Goal: Task Accomplishment & Management: Use online tool/utility

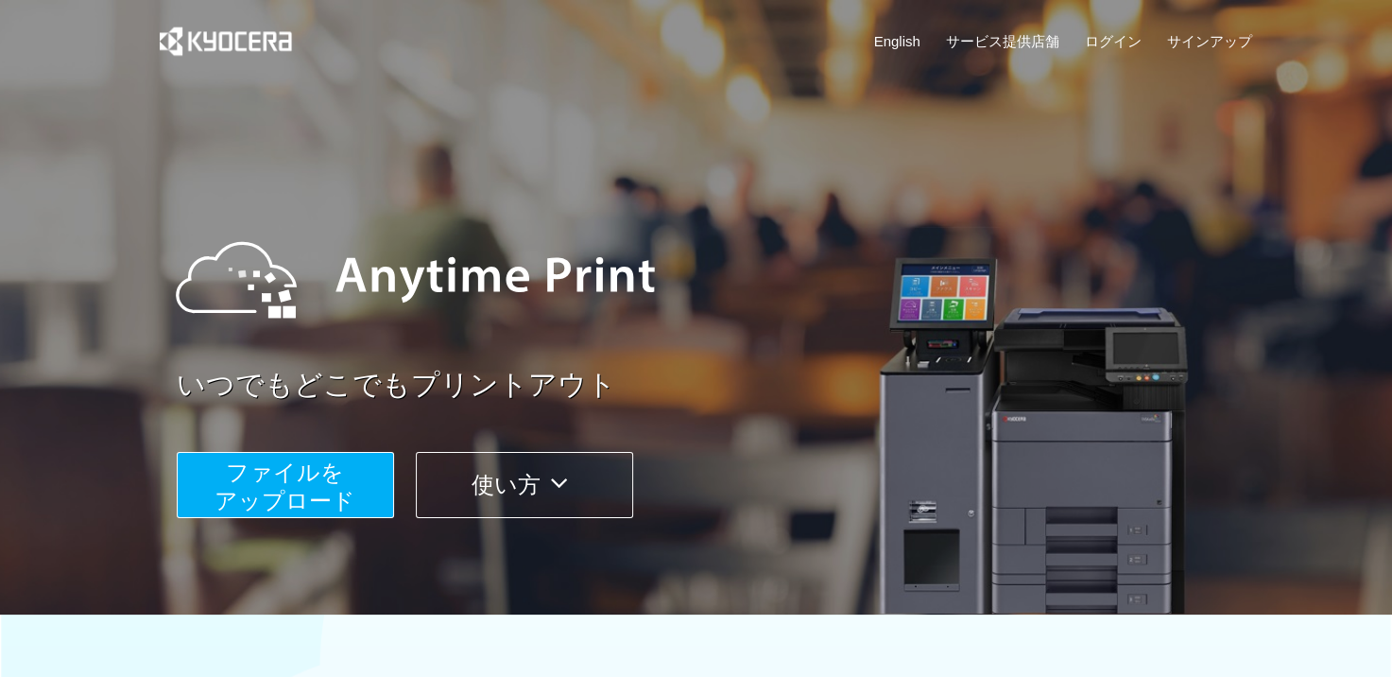
click at [297, 502] on span "ファイルを ​​アップロード" at bounding box center [285, 486] width 141 height 54
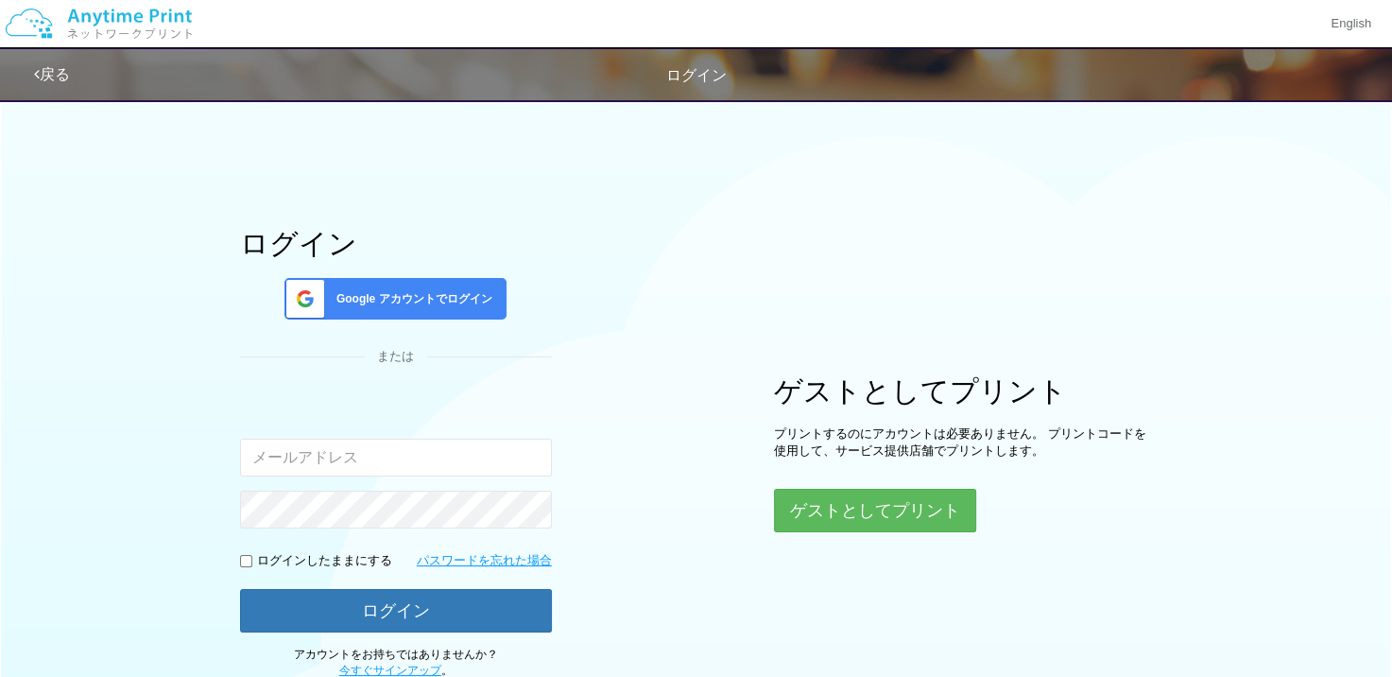
type input "yasunobuaoba24@khc.biglobe.ne.jp"
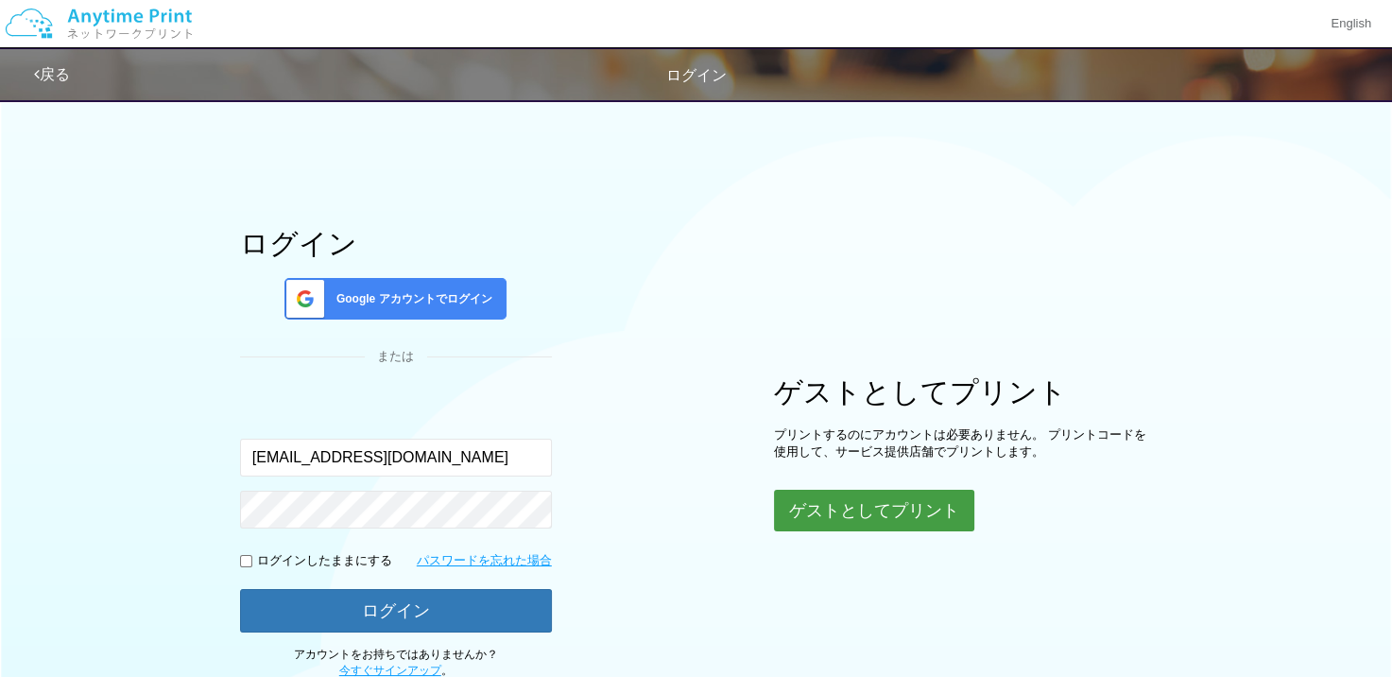
click at [832, 501] on button "ゲストとしてプリント" at bounding box center [874, 511] width 200 height 42
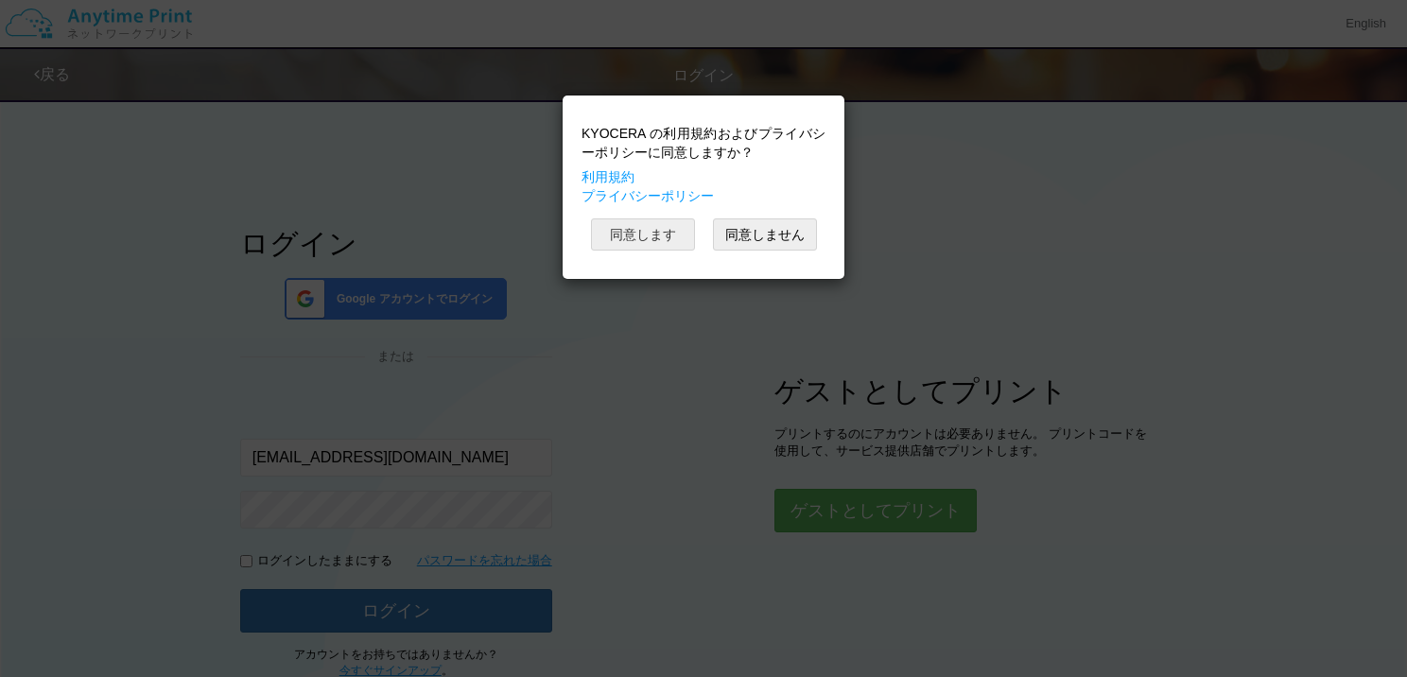
click at [653, 239] on button "同意します" at bounding box center [643, 234] width 104 height 32
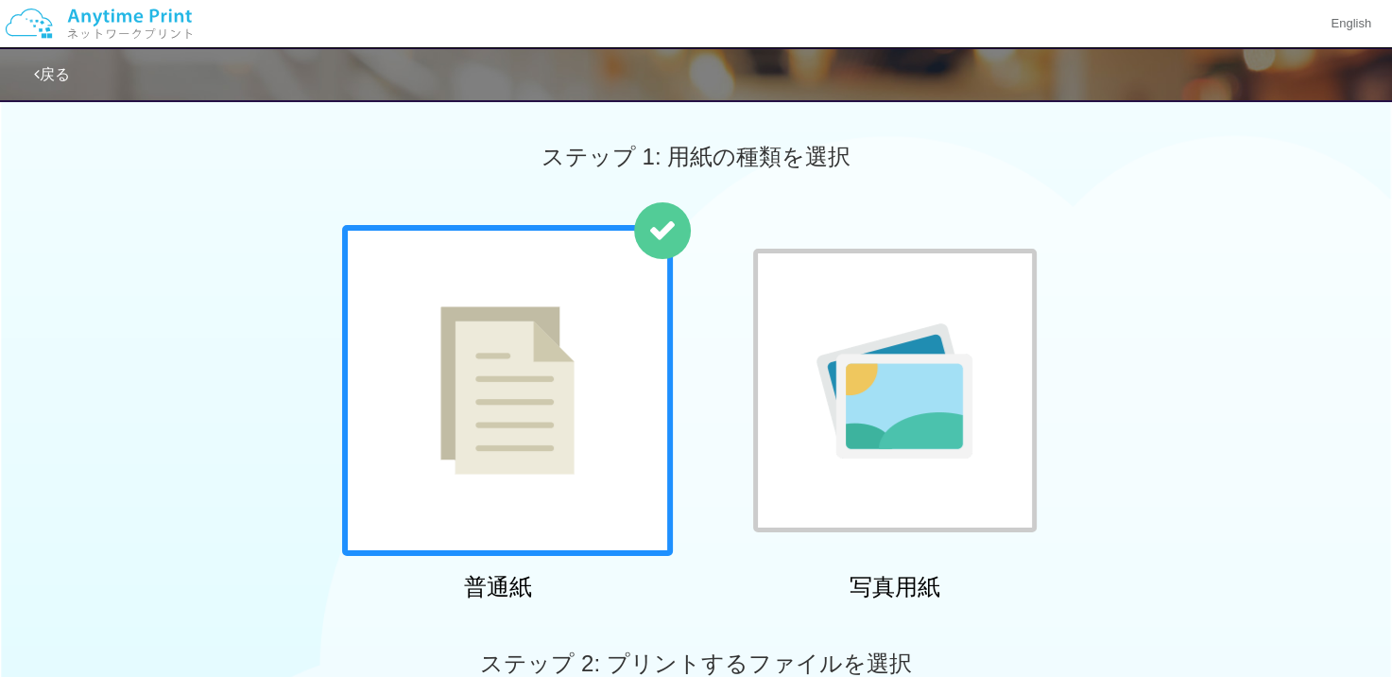
click at [879, 327] on img at bounding box center [895, 390] width 156 height 135
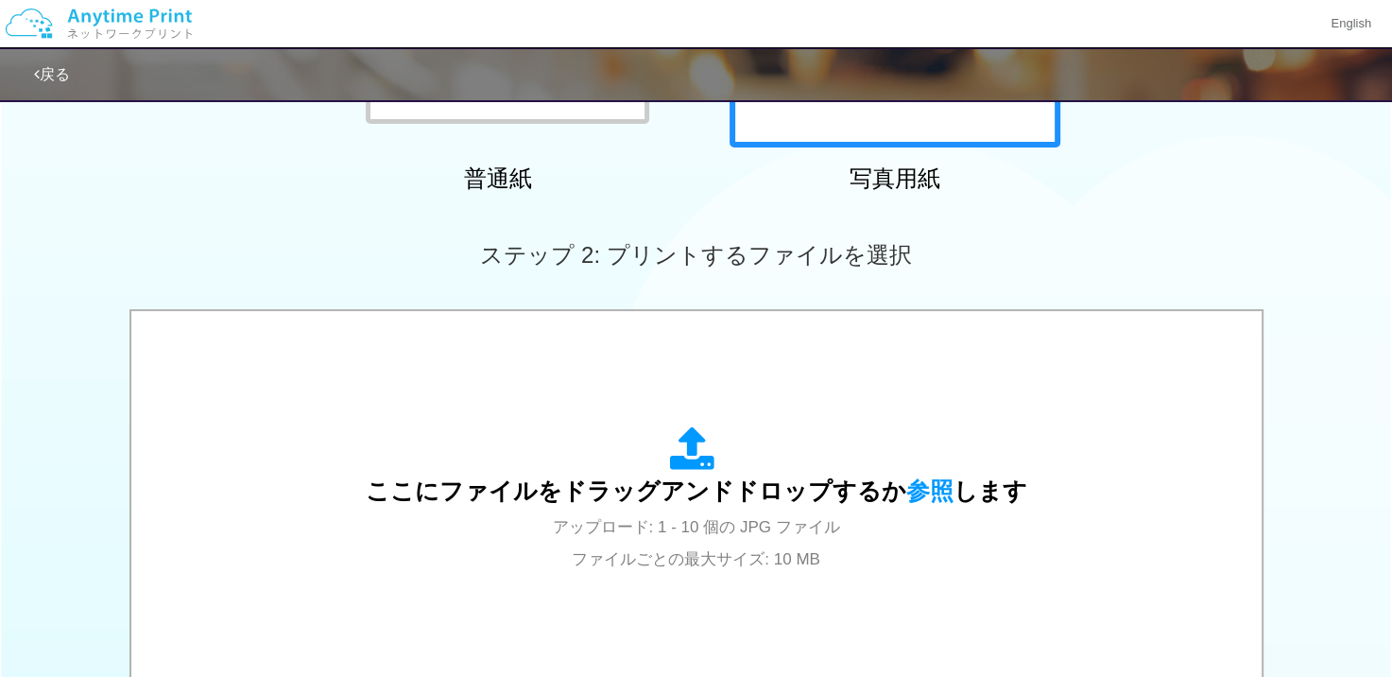
scroll to position [567, 0]
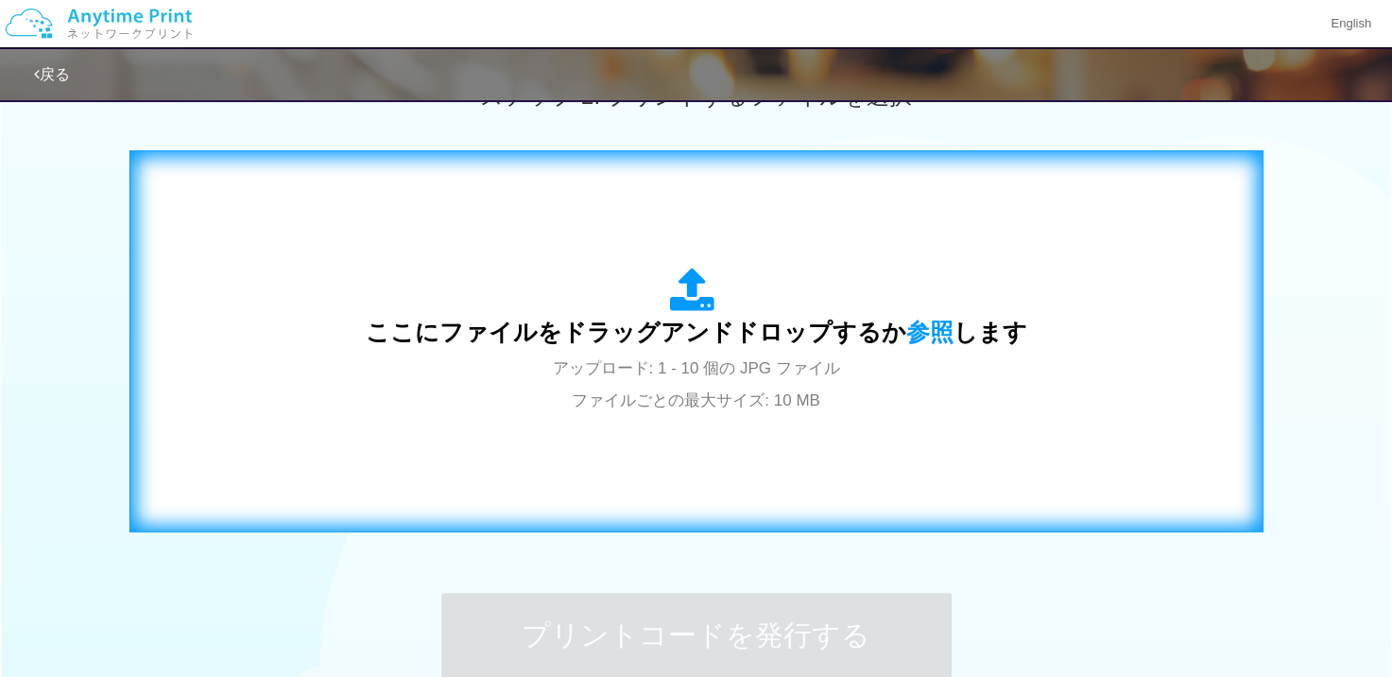
click at [879, 328] on span "ここにファイルをドラッグアンドドロップするか 参照 します" at bounding box center [697, 332] width 662 height 26
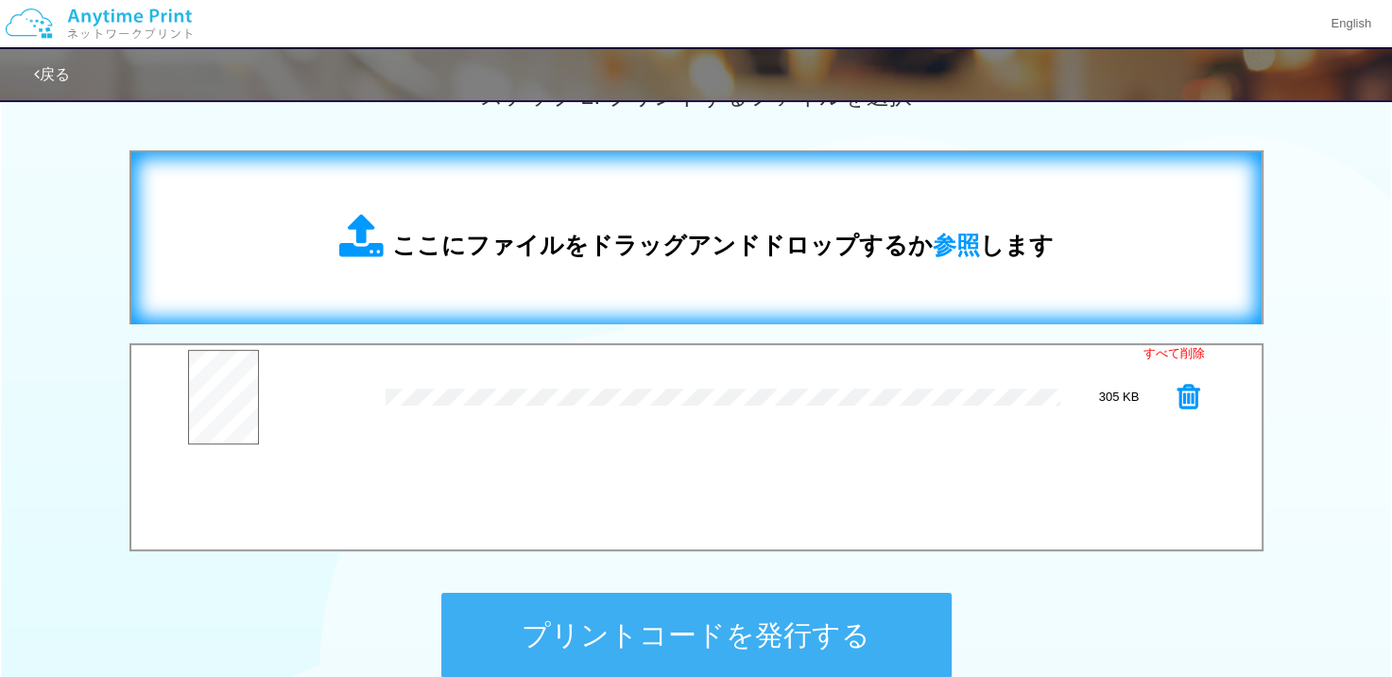
scroll to position [756, 0]
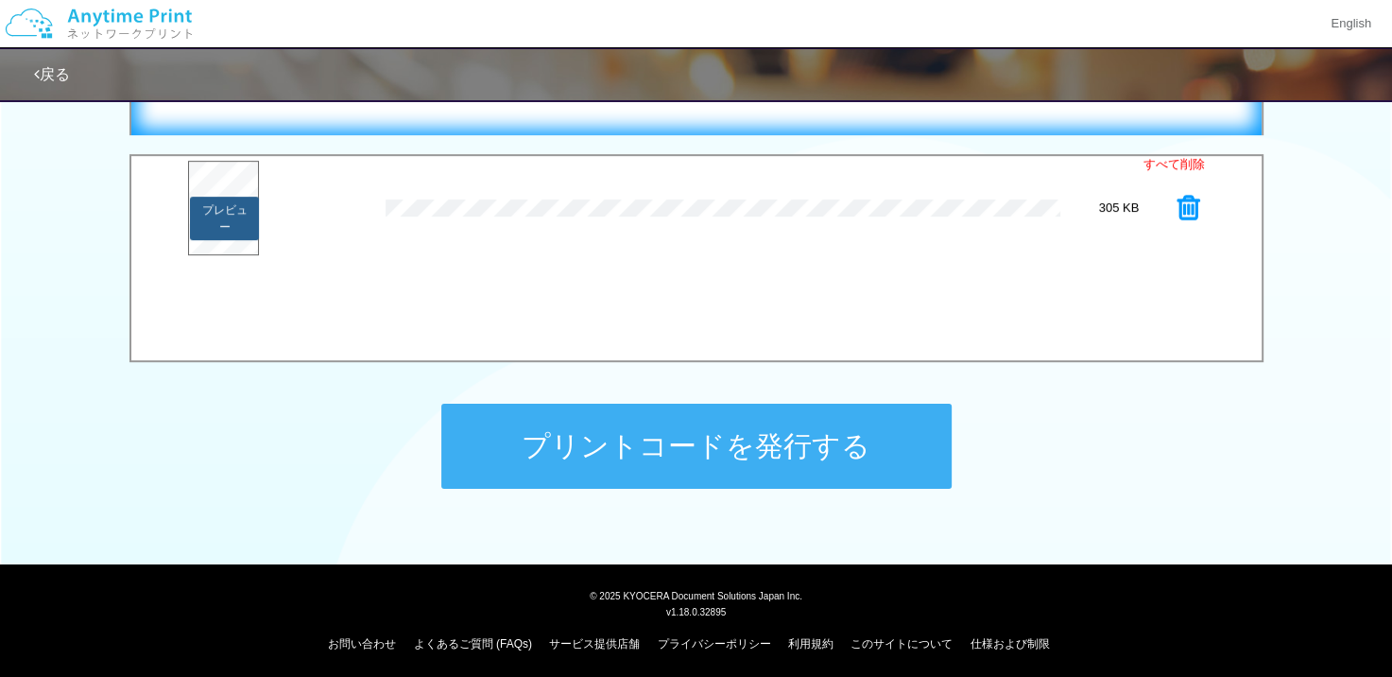
click at [238, 216] on button "プレビュー" at bounding box center [224, 218] width 69 height 43
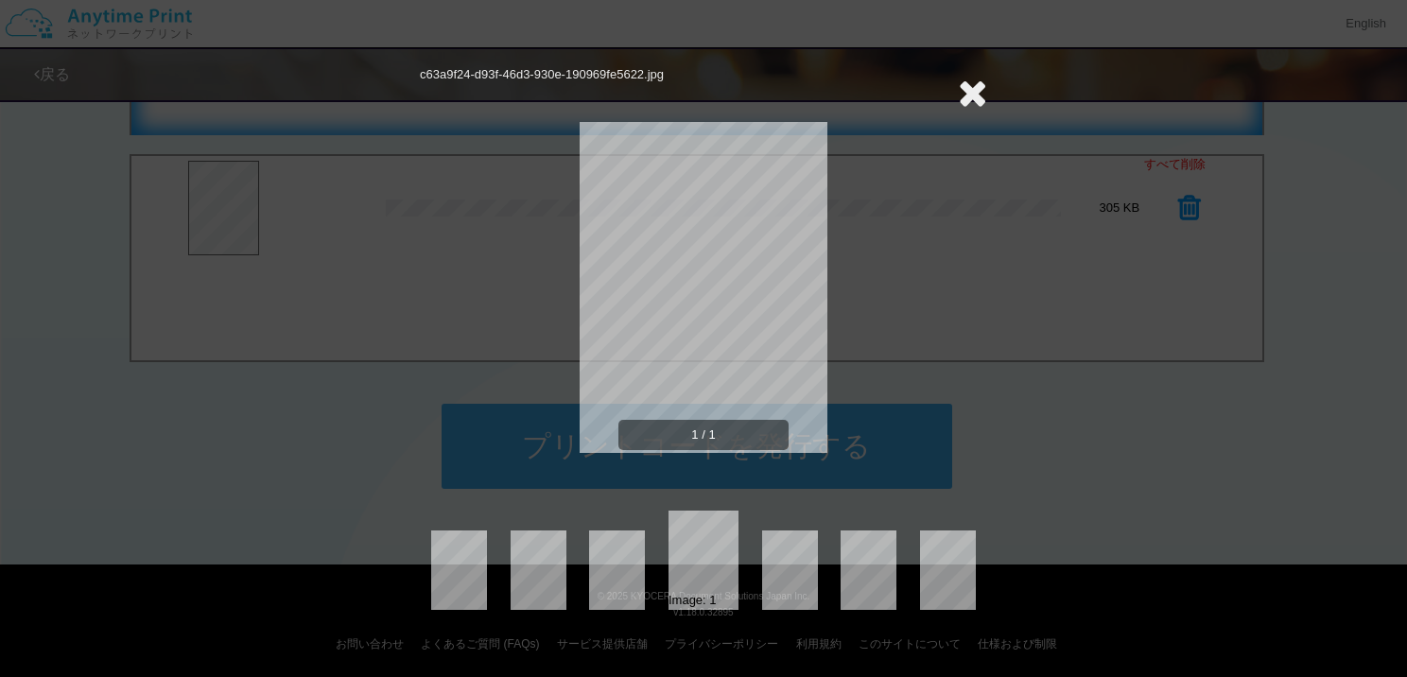
click at [973, 95] on icon at bounding box center [972, 93] width 29 height 38
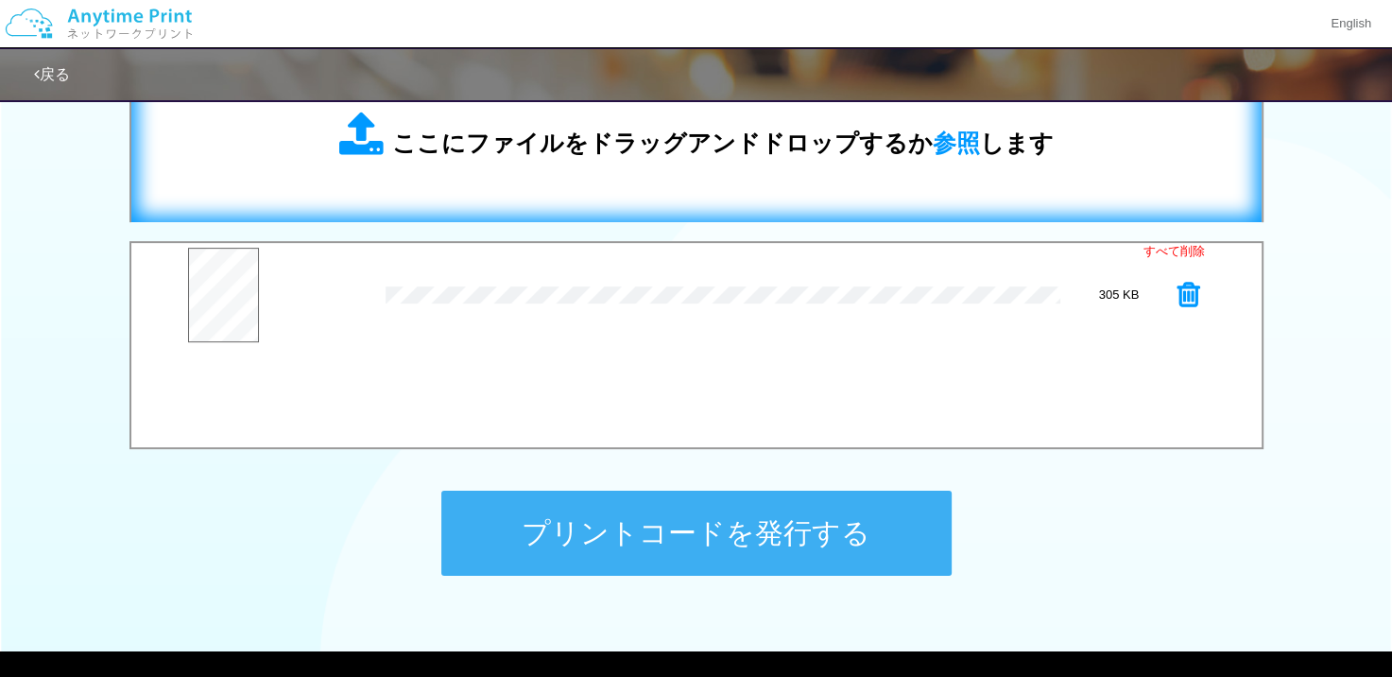
scroll to position [567, 0]
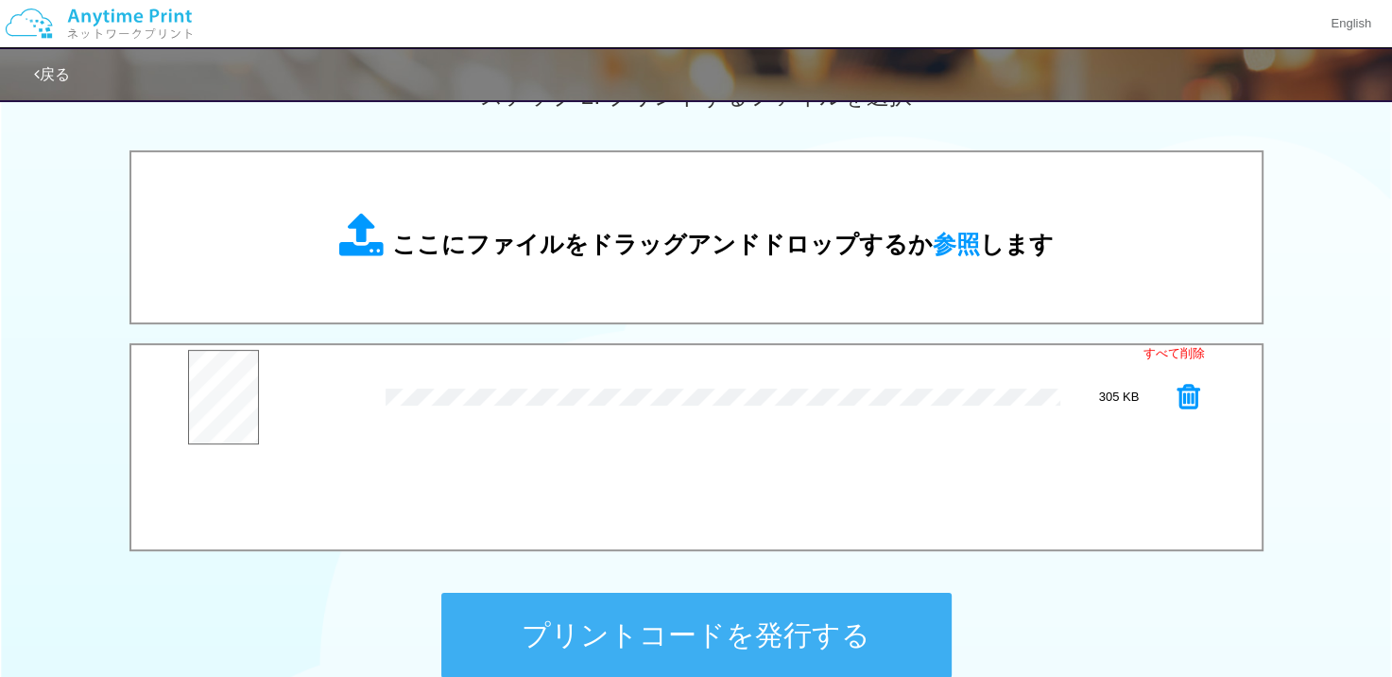
click at [706, 213] on div "ここにファイルをドラッグアンドドロップするか 参照 します" at bounding box center [696, 237] width 715 height 49
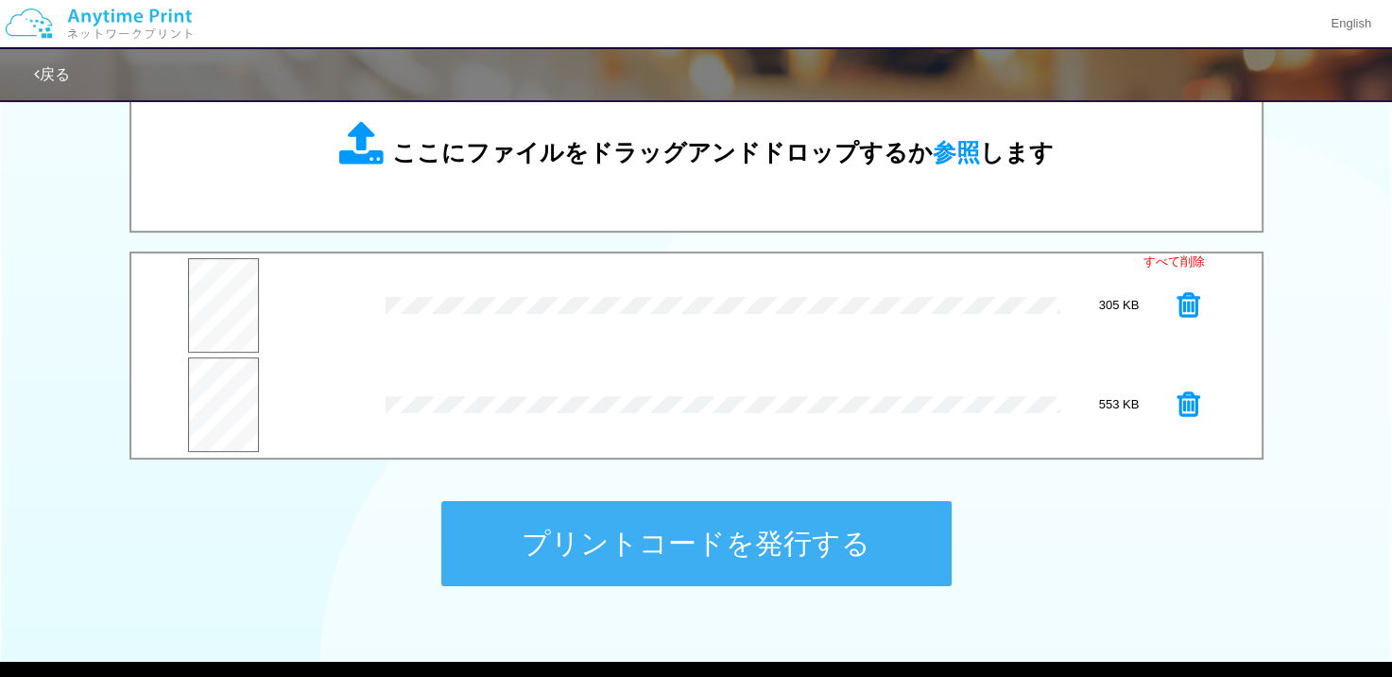
scroll to position [756, 0]
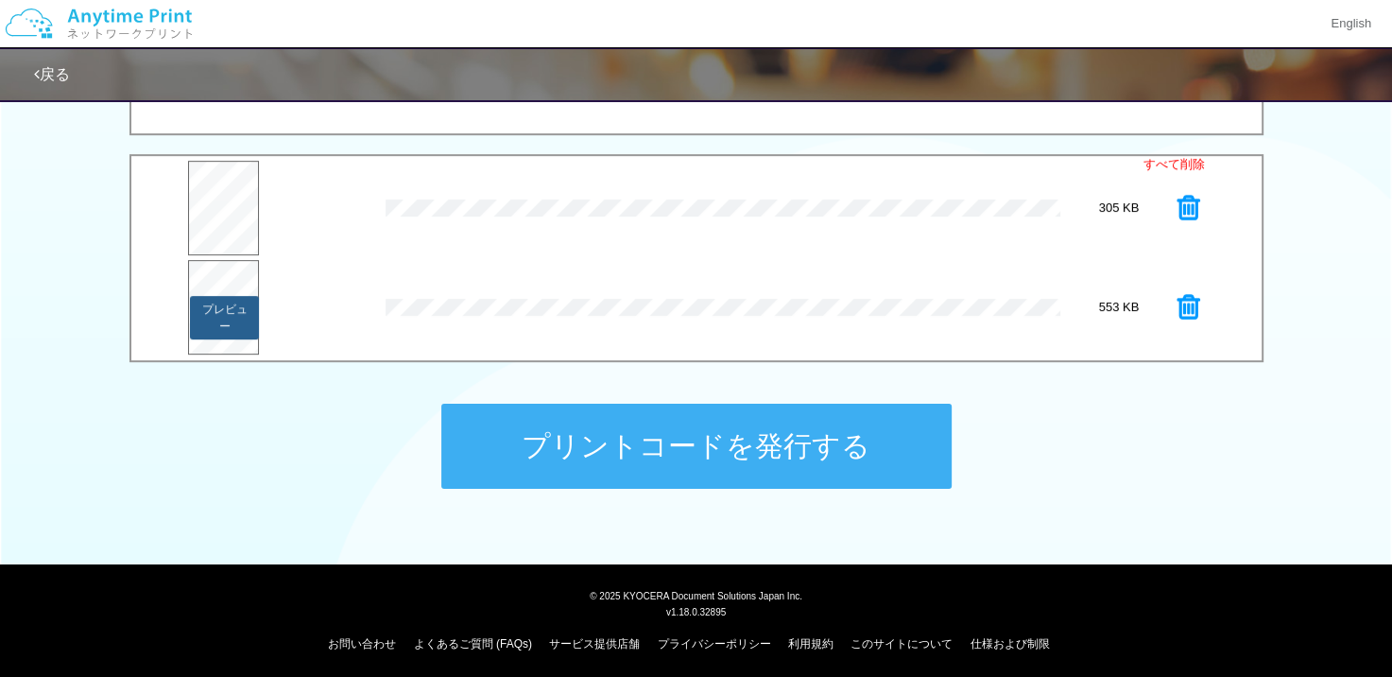
click at [206, 303] on button "プレビュー" at bounding box center [224, 317] width 69 height 43
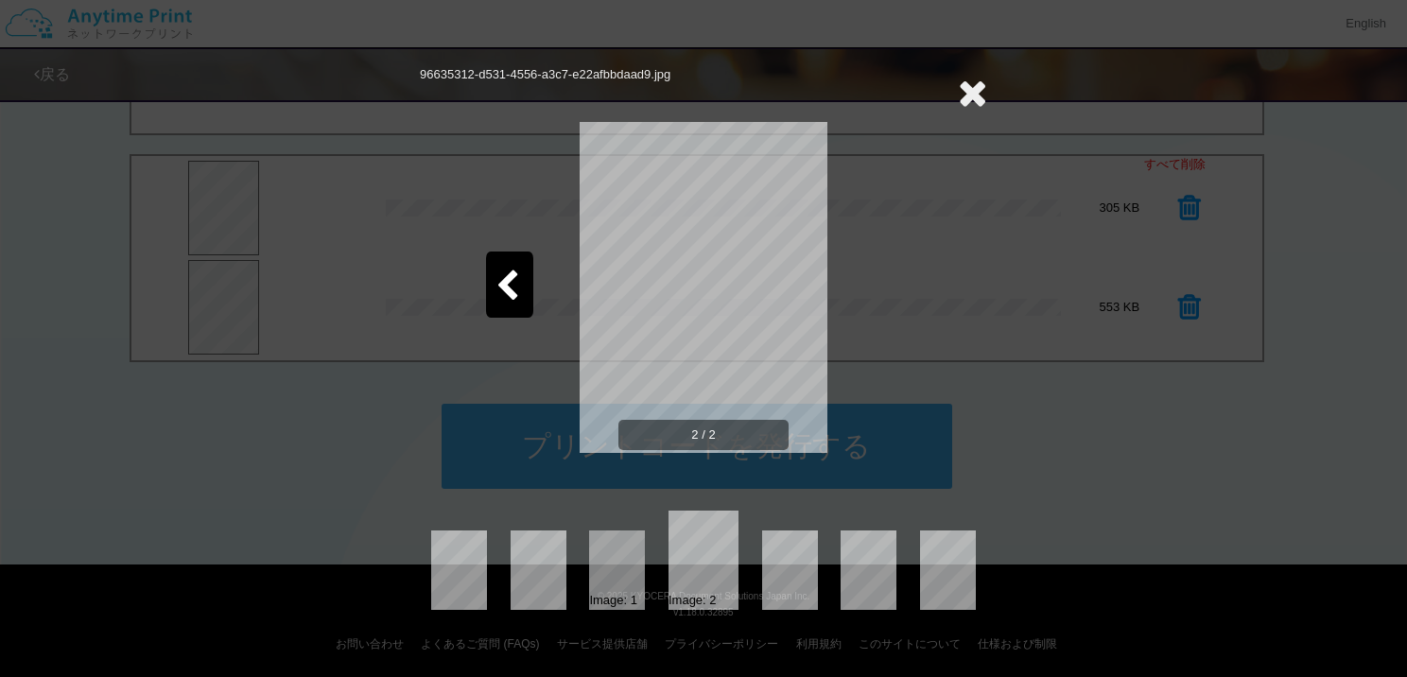
click at [514, 265] on div at bounding box center [509, 284] width 47 height 66
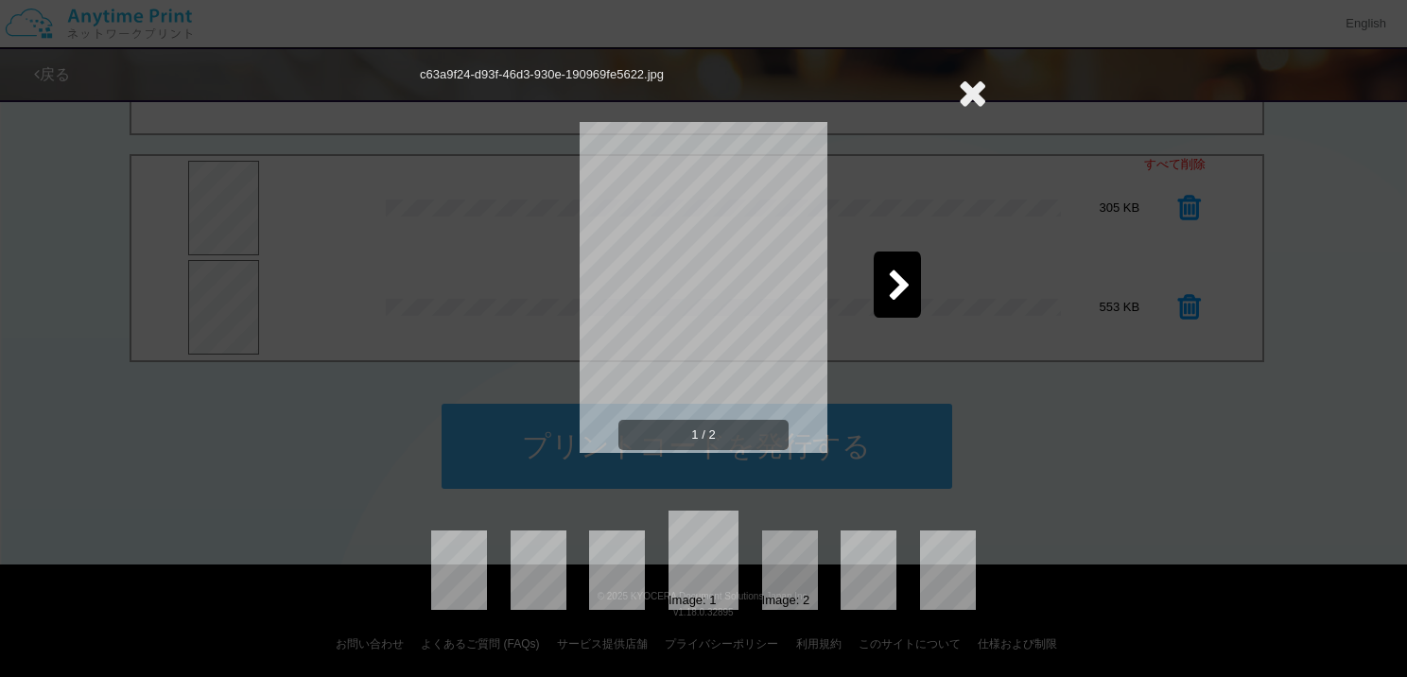
click at [911, 285] on div at bounding box center [896, 284] width 47 height 66
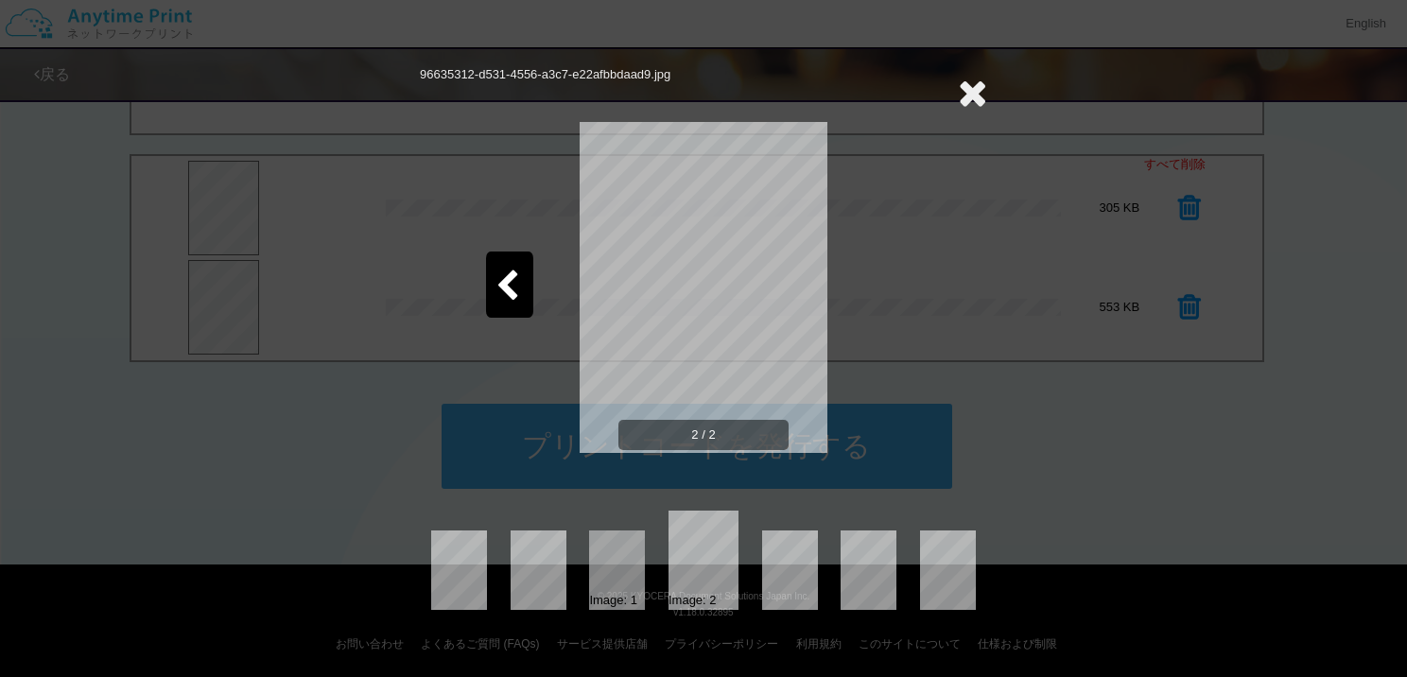
click at [972, 92] on icon at bounding box center [972, 93] width 29 height 38
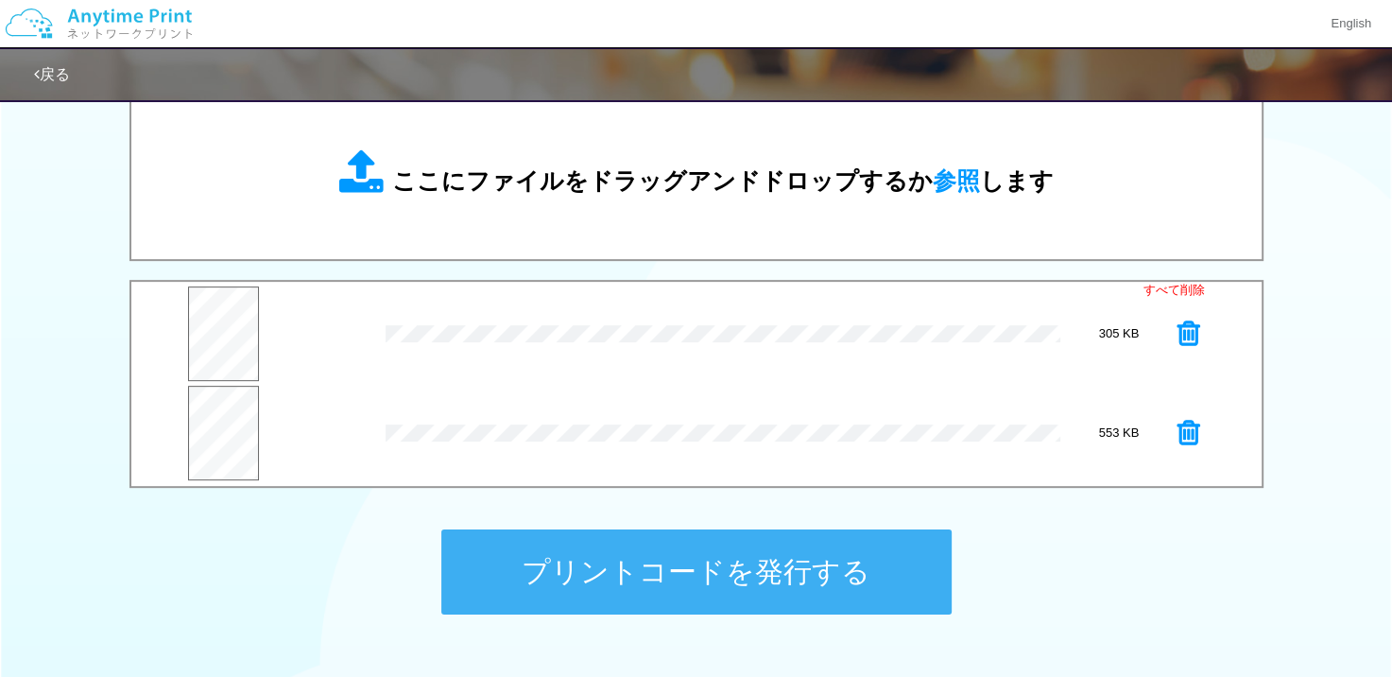
scroll to position [473, 0]
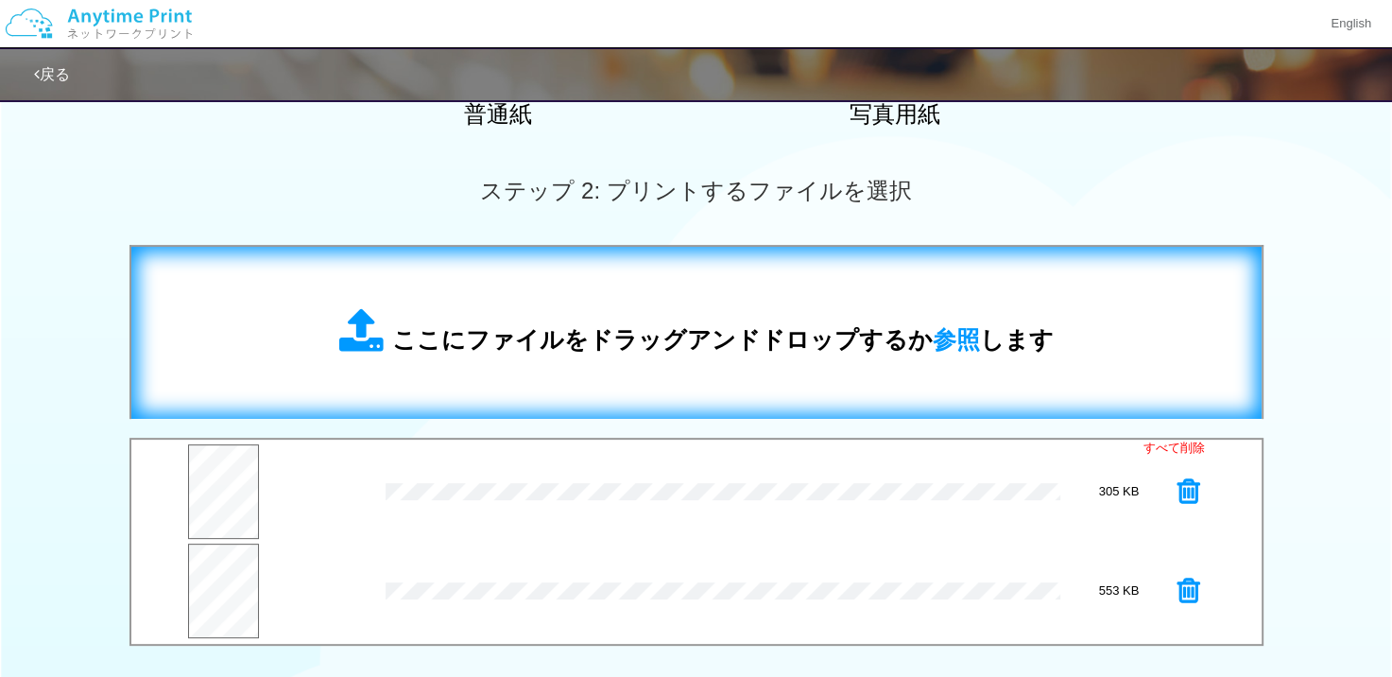
click at [771, 286] on div "ここにファイルをドラッグアンドドロップするか 参照 します" at bounding box center [696, 333] width 1093 height 134
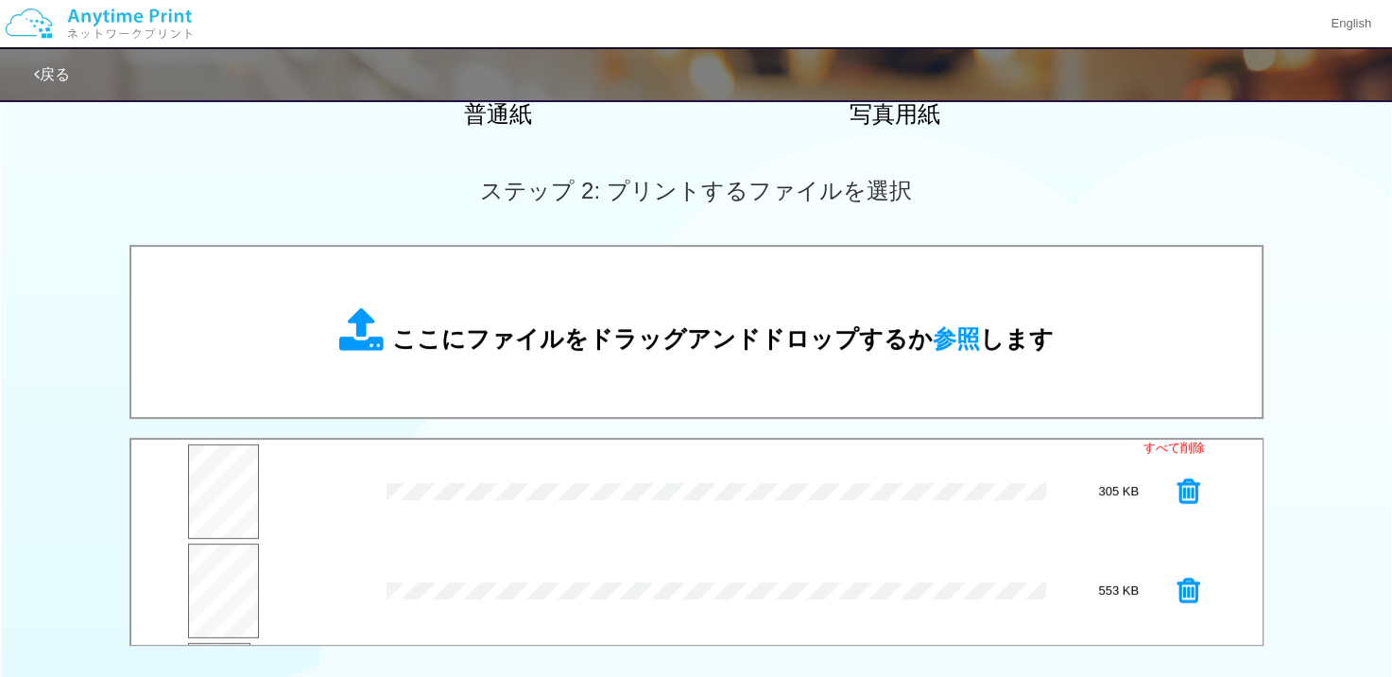
scroll to position [98, 0]
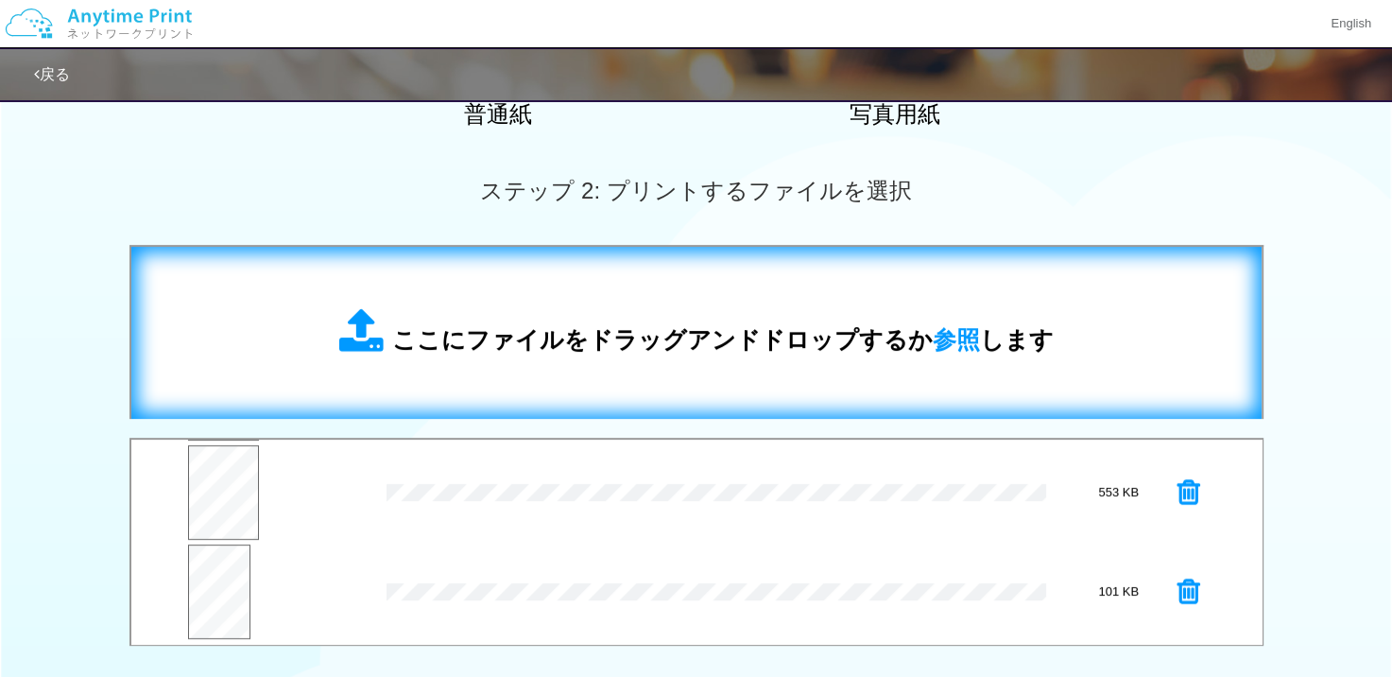
click at [421, 353] on span "ここにファイルをドラッグアンドドロップするか 参照 します" at bounding box center [723, 339] width 662 height 26
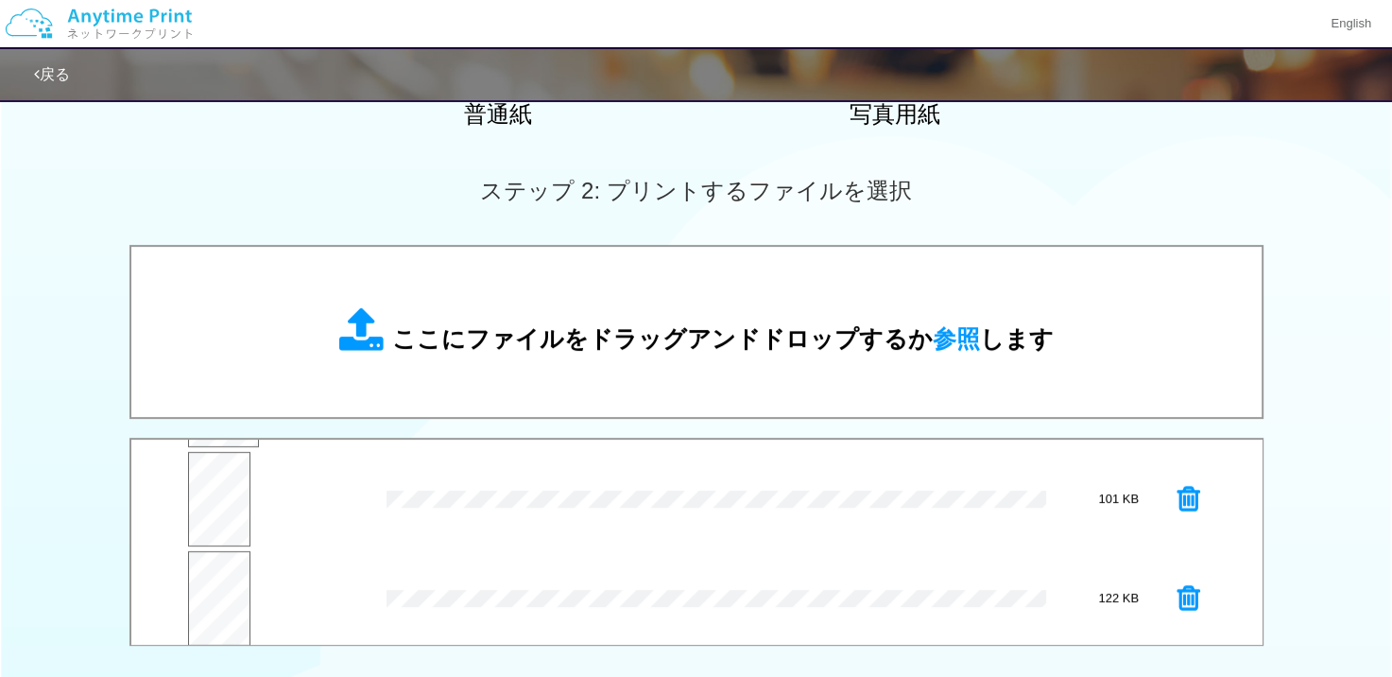
scroll to position [197, 0]
click at [218, 597] on button "プレビュー" at bounding box center [218, 602] width 64 height 43
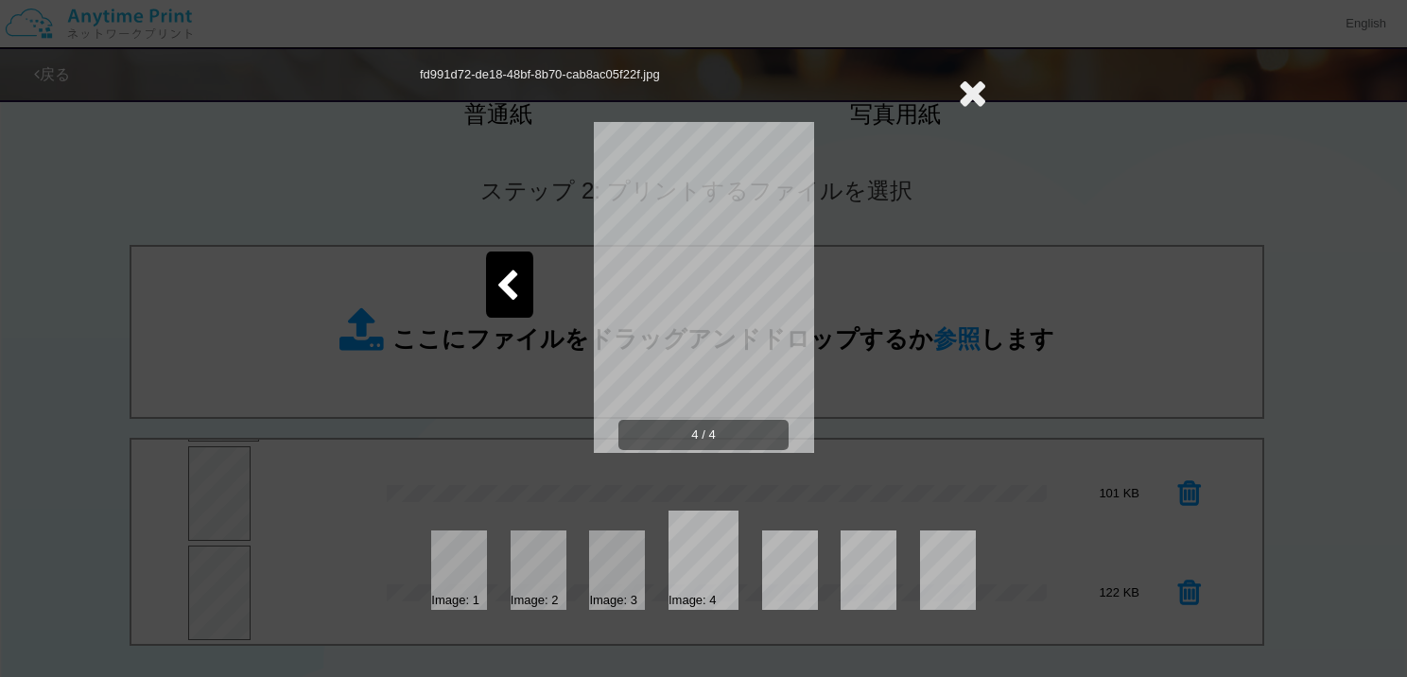
click at [486, 281] on div at bounding box center [509, 284] width 47 height 66
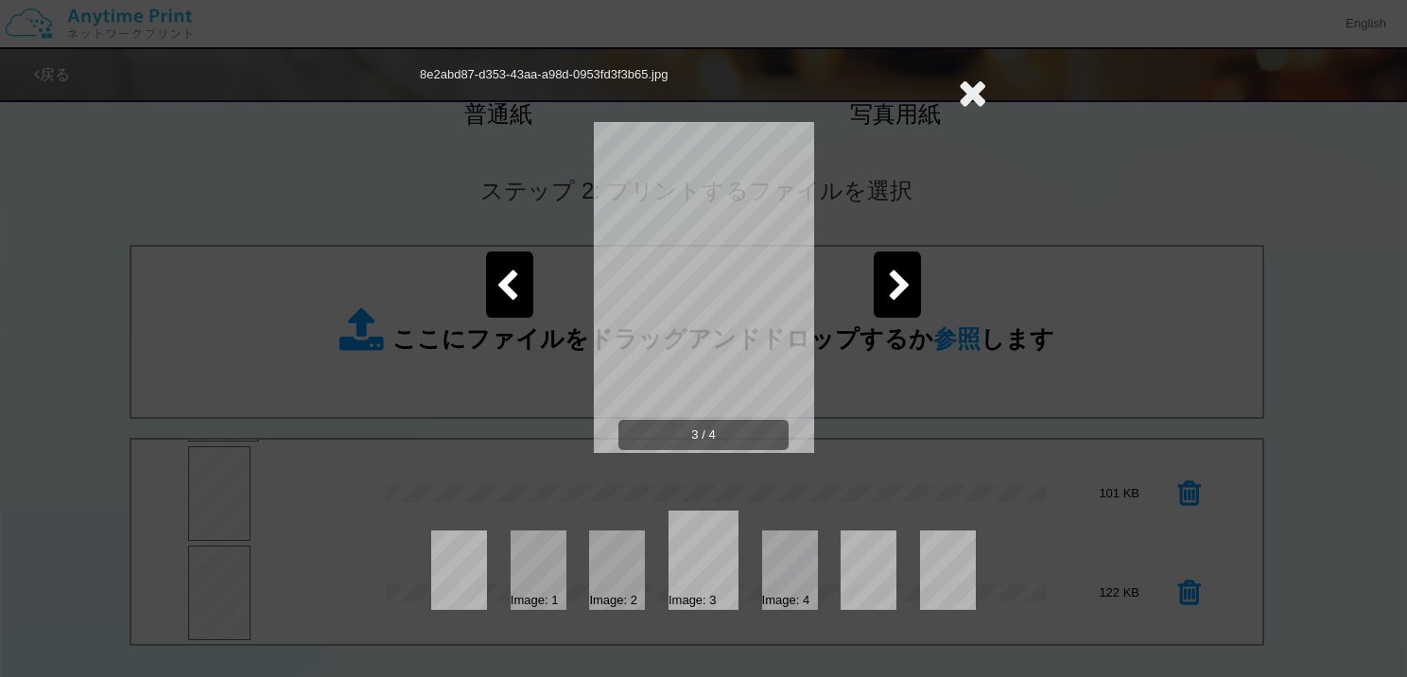
click at [963, 98] on icon at bounding box center [972, 93] width 29 height 38
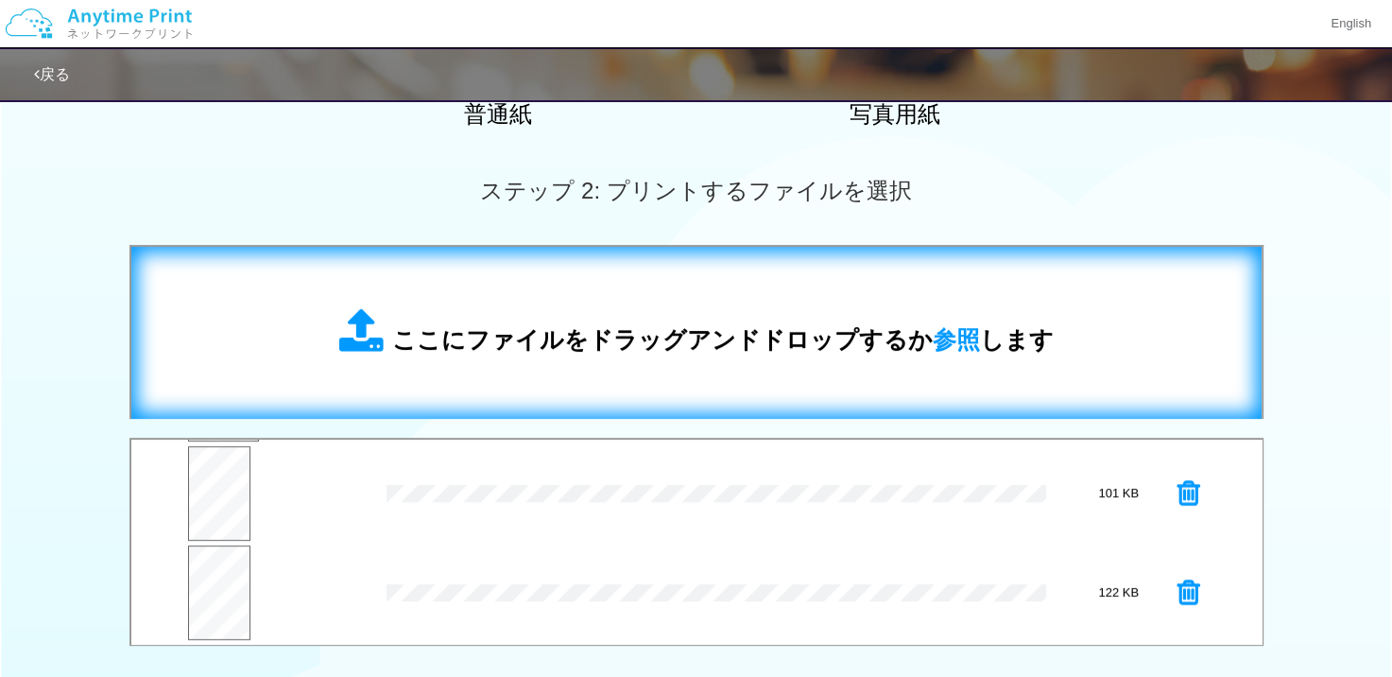
click at [618, 272] on div "ここにファイルをドラッグアンドドロップするか 参照 します" at bounding box center [696, 333] width 1093 height 134
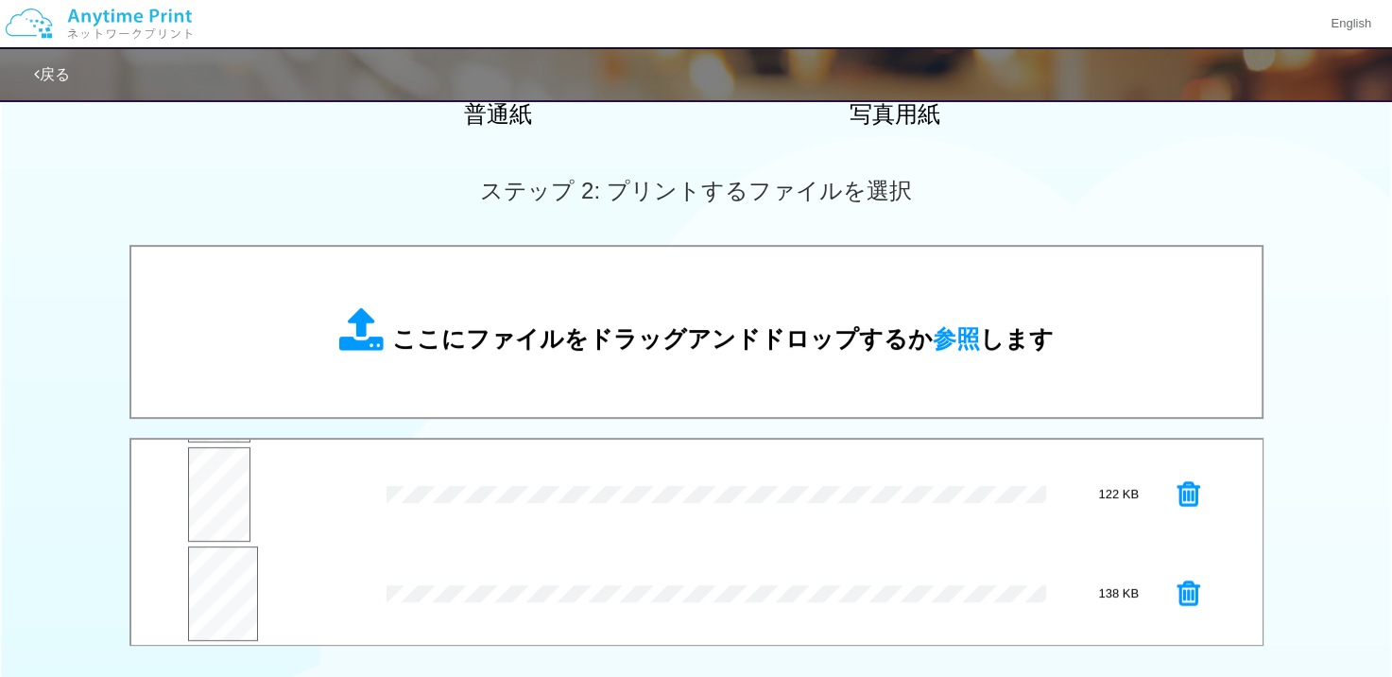
scroll to position [296, 0]
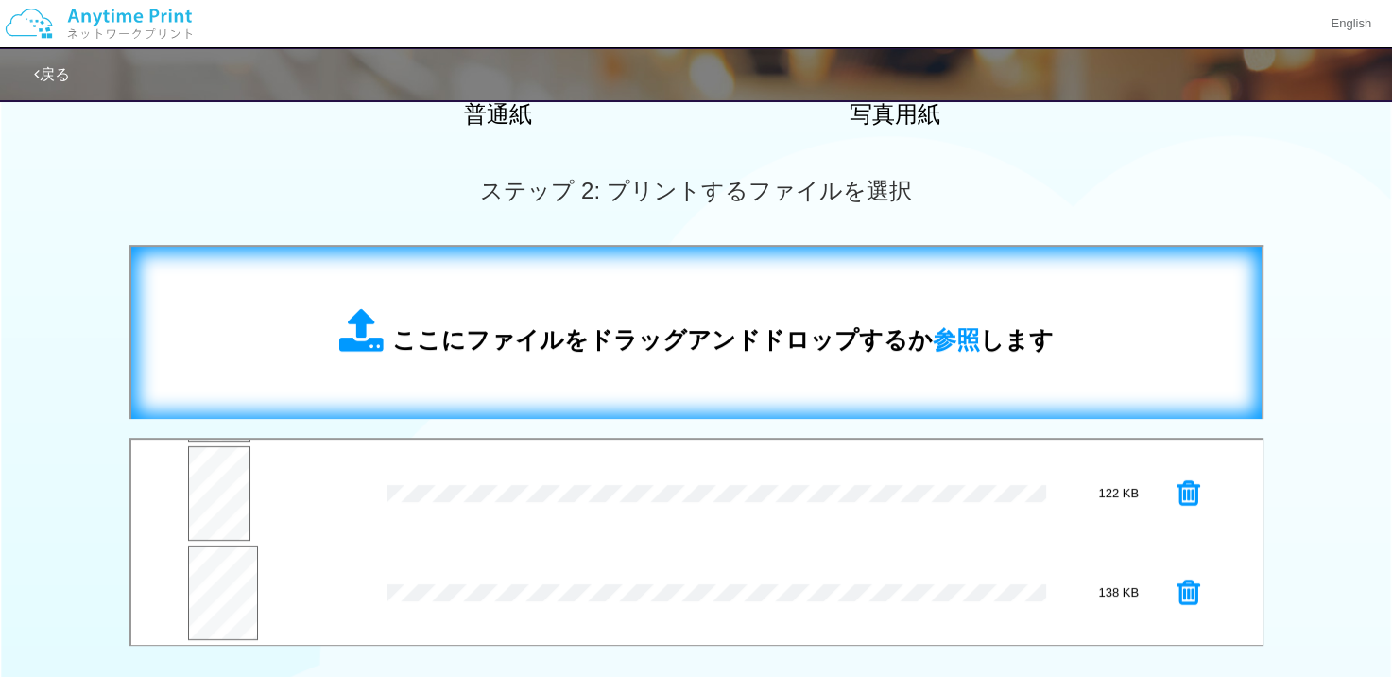
click at [361, 352] on icon at bounding box center [365, 331] width 53 height 47
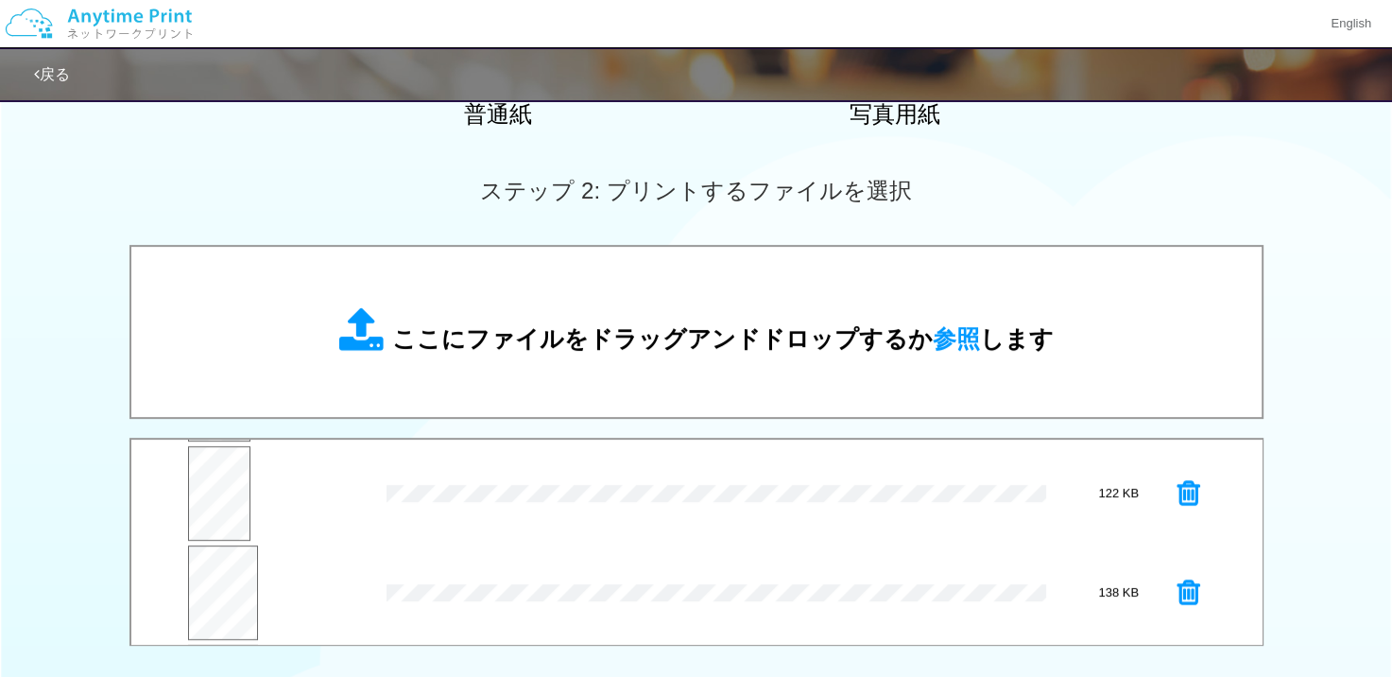
scroll to position [395, 0]
click at [228, 483] on button "プレビュー" at bounding box center [224, 503] width 68 height 43
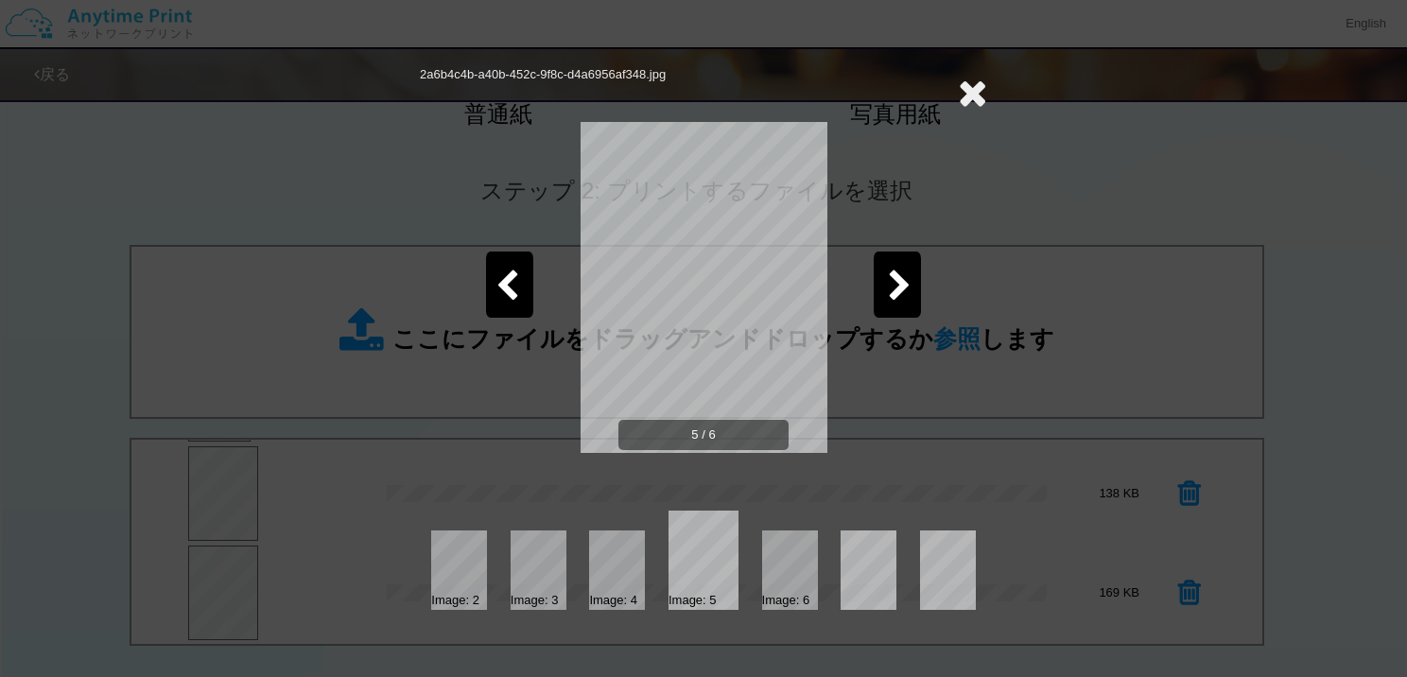
click at [893, 287] on icon at bounding box center [900, 286] width 24 height 33
click at [517, 285] on icon at bounding box center [507, 286] width 24 height 33
click at [976, 83] on icon at bounding box center [972, 93] width 29 height 38
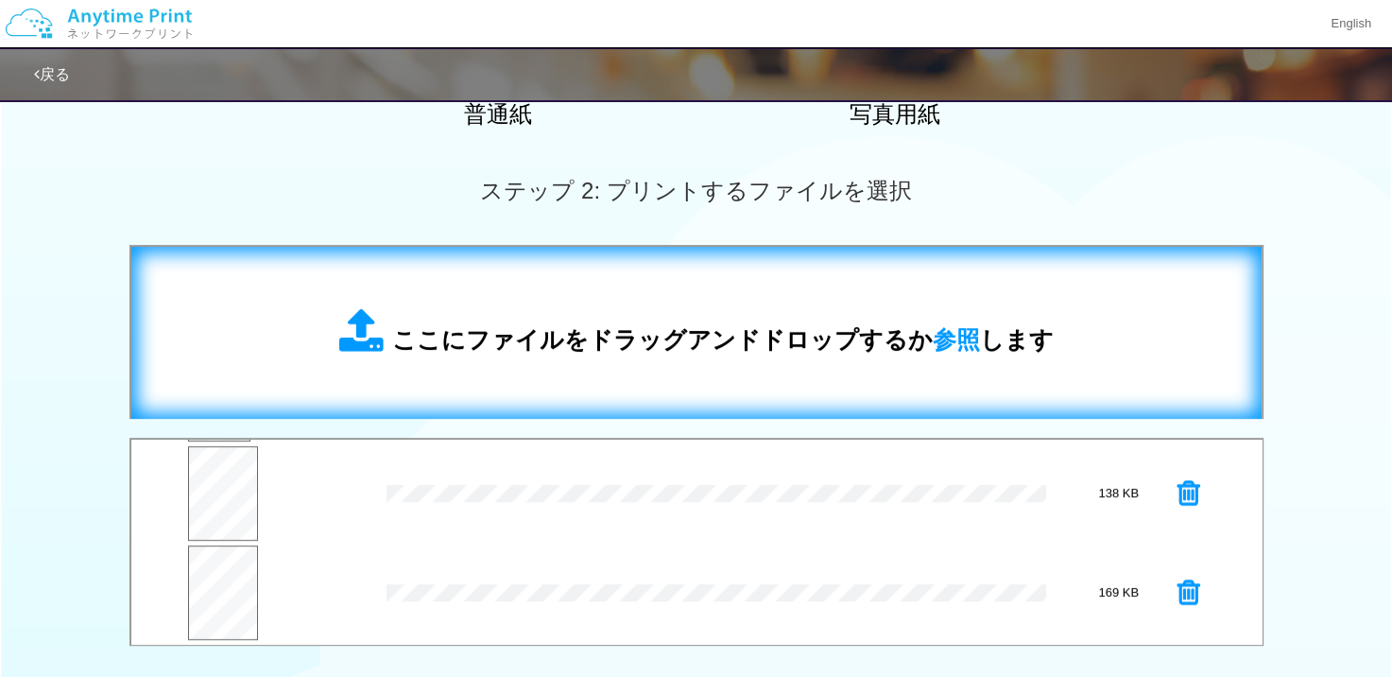
click at [624, 330] on span "ここにファイルをドラッグアンドドロップするか 参照 します" at bounding box center [723, 339] width 662 height 26
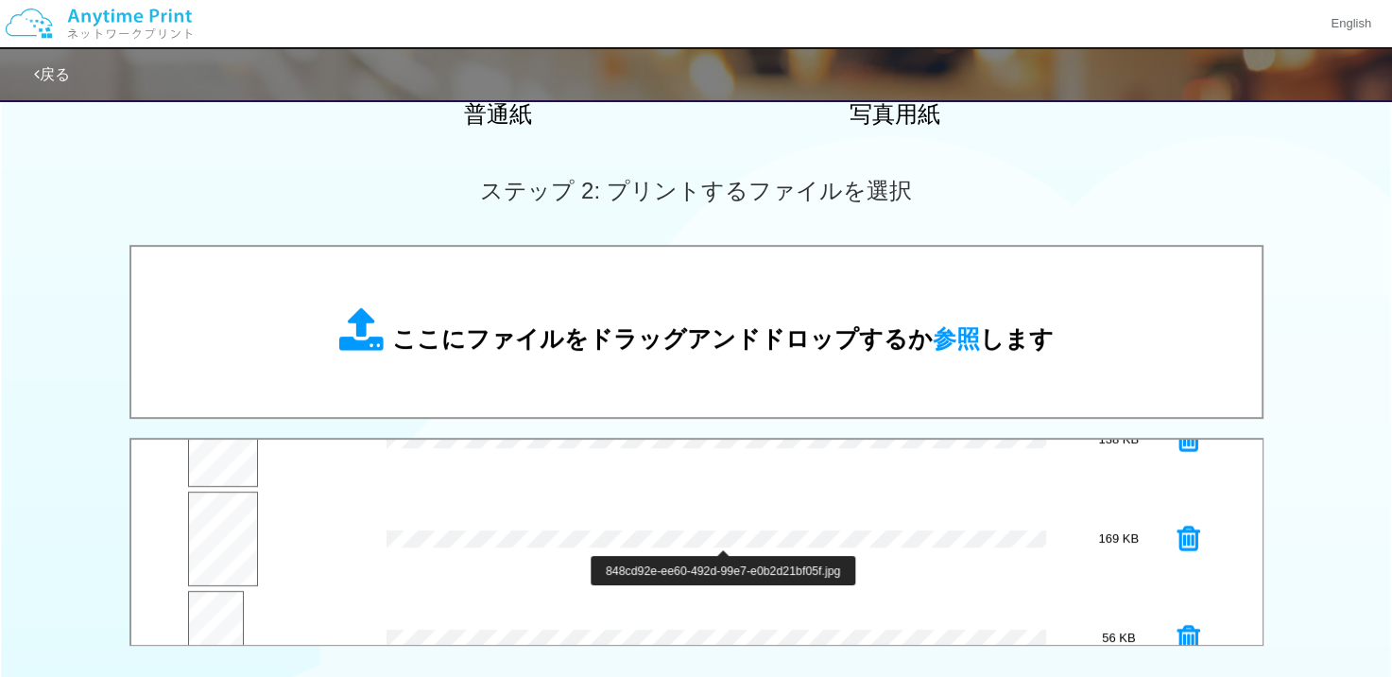
scroll to position [495, 0]
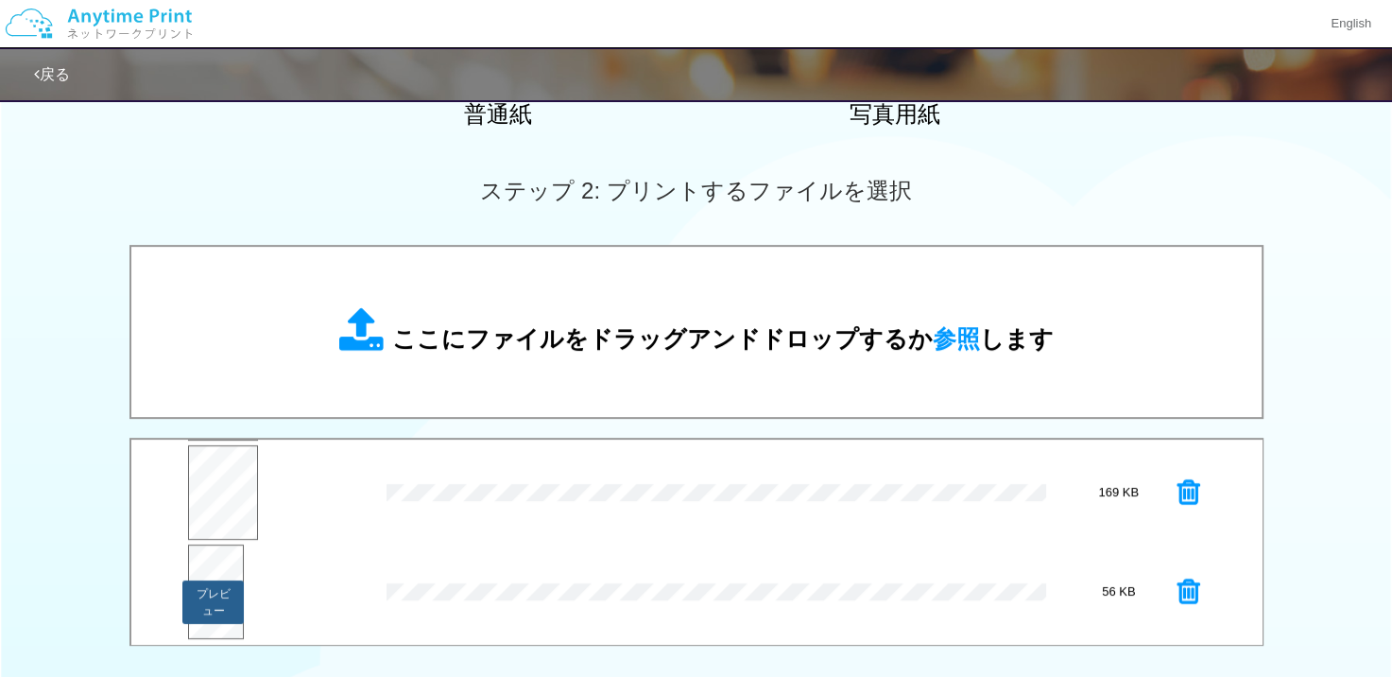
click at [204, 601] on button "プレビュー" at bounding box center [212, 601] width 61 height 43
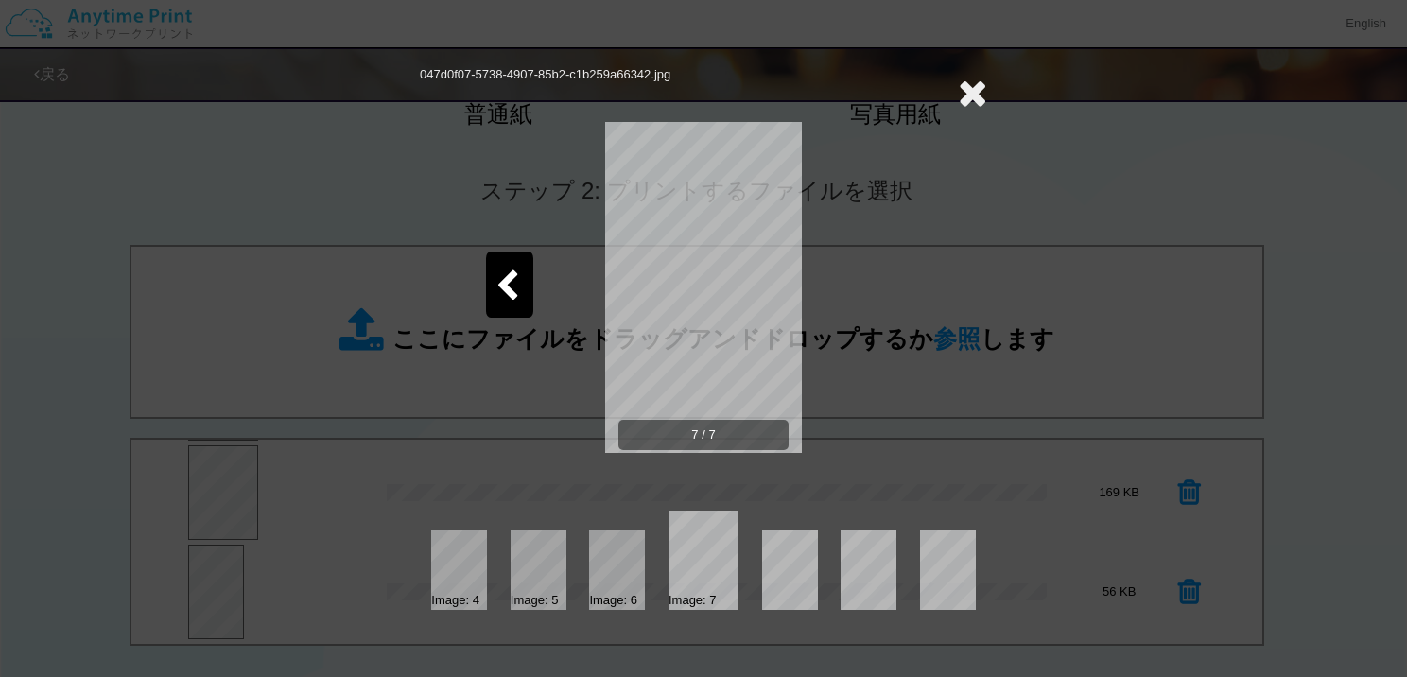
click at [965, 87] on icon at bounding box center [972, 93] width 29 height 38
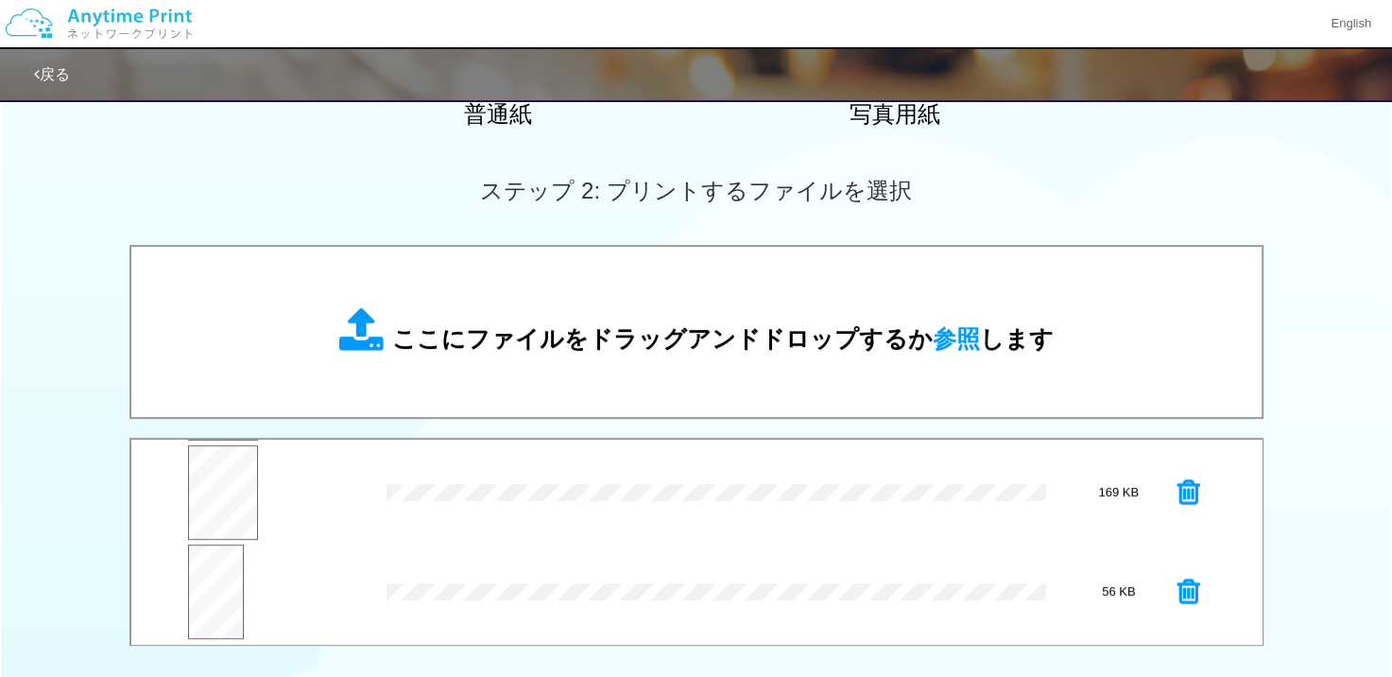
click at [1183, 593] on icon at bounding box center [1189, 592] width 23 height 28
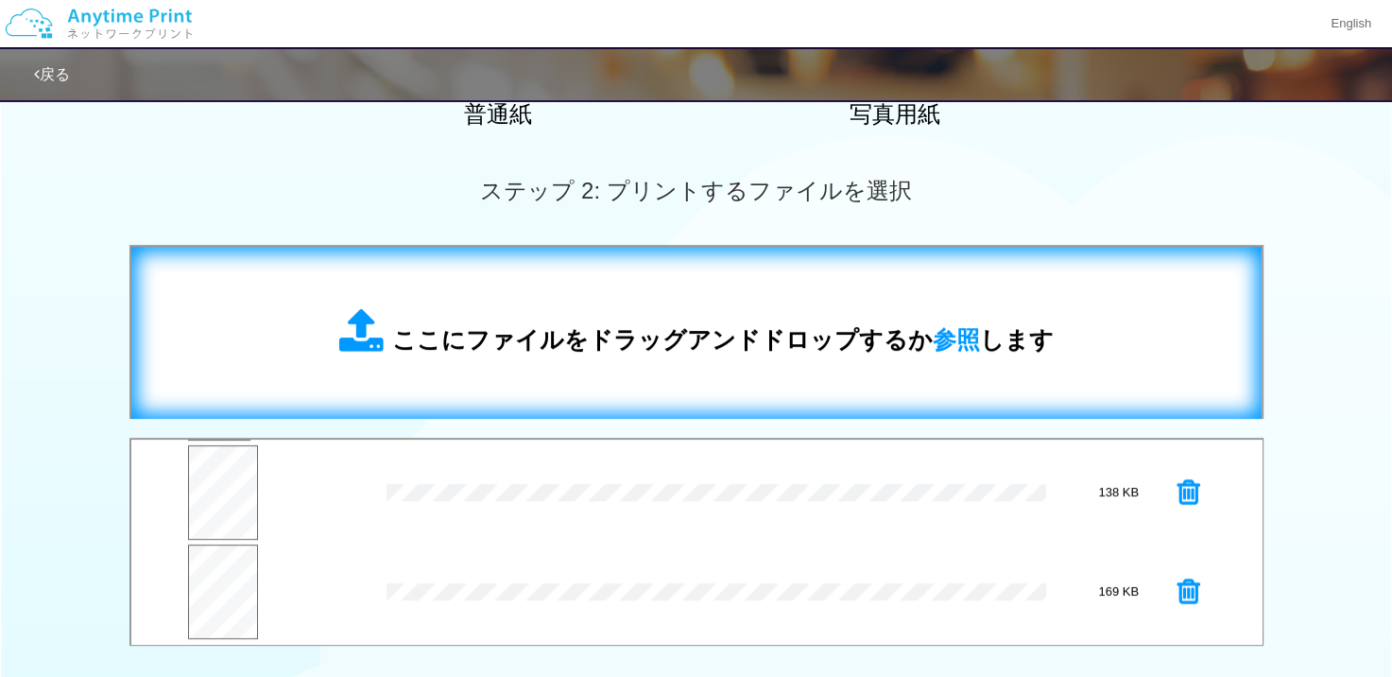
click at [863, 345] on span "ここにファイルをドラッグアンドドロップするか 参照 します" at bounding box center [723, 339] width 662 height 26
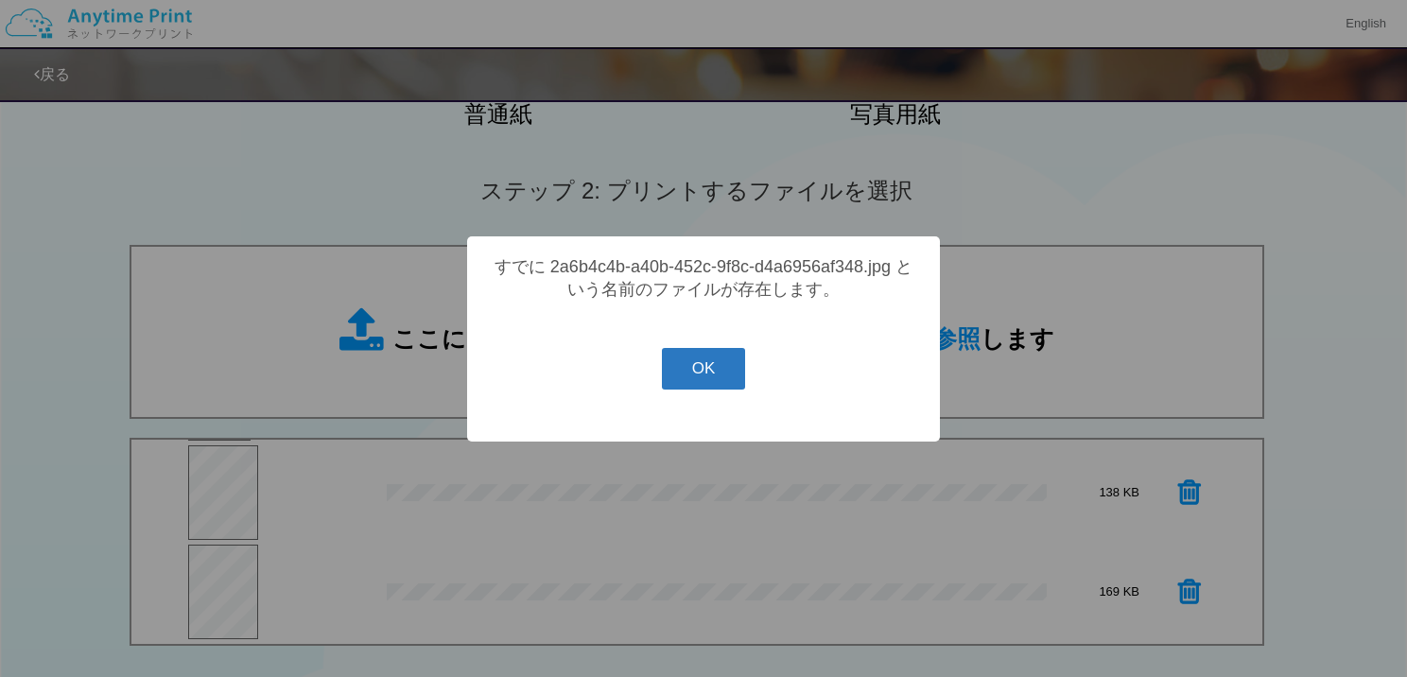
click at [723, 389] on button "OK" at bounding box center [704, 369] width 84 height 42
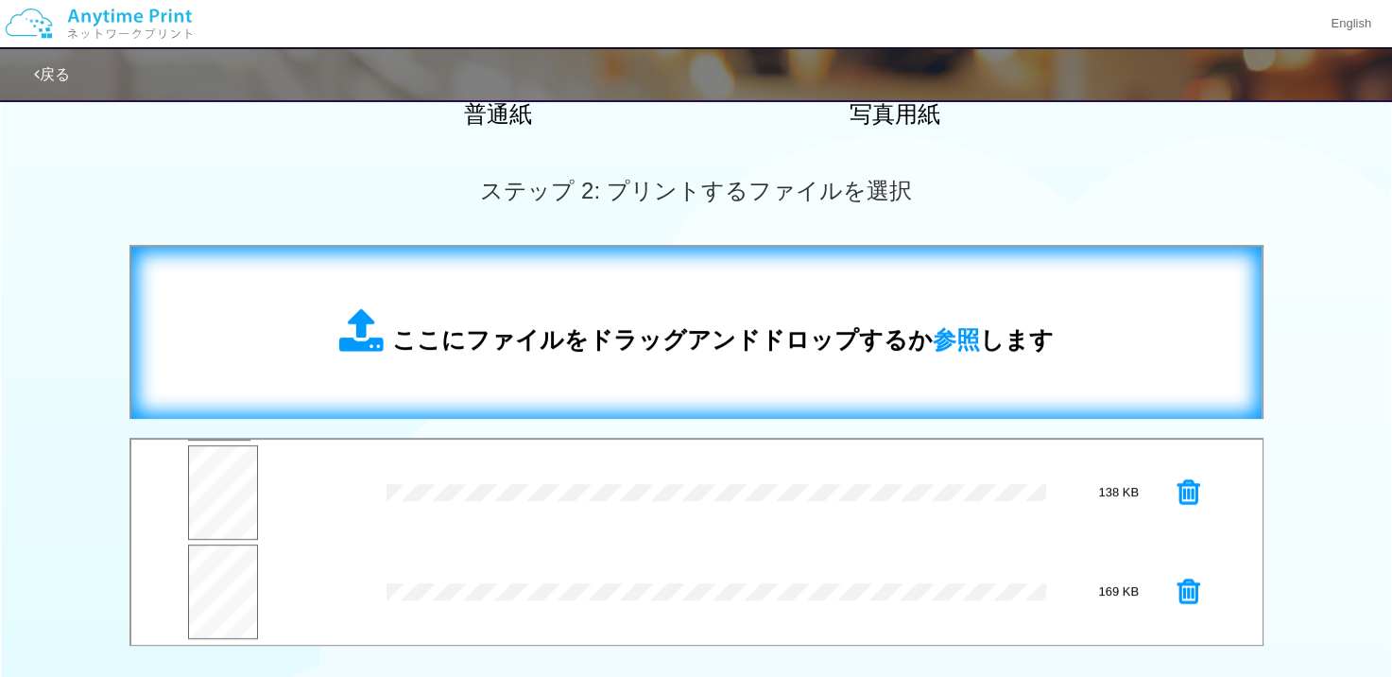
click at [631, 375] on div "ここにファイルをドラッグアンドドロップするか 参照 します" at bounding box center [696, 333] width 1093 height 134
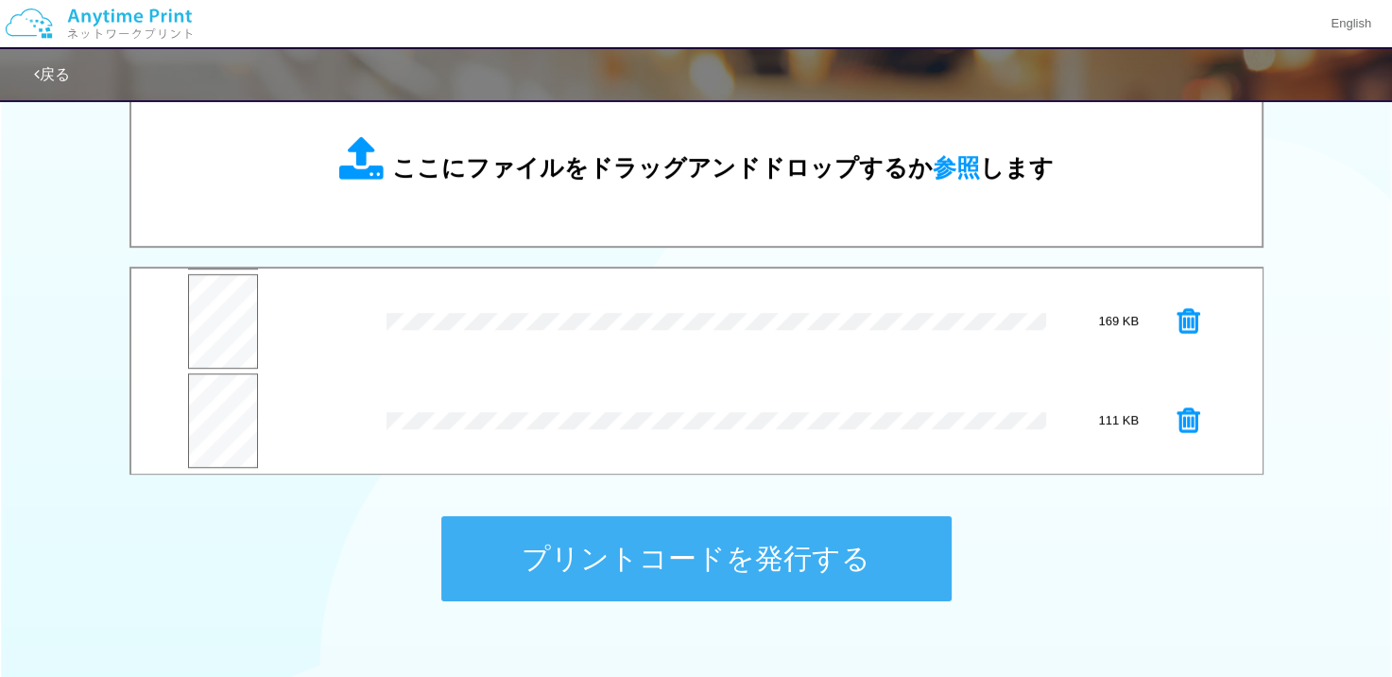
scroll to position [662, 0]
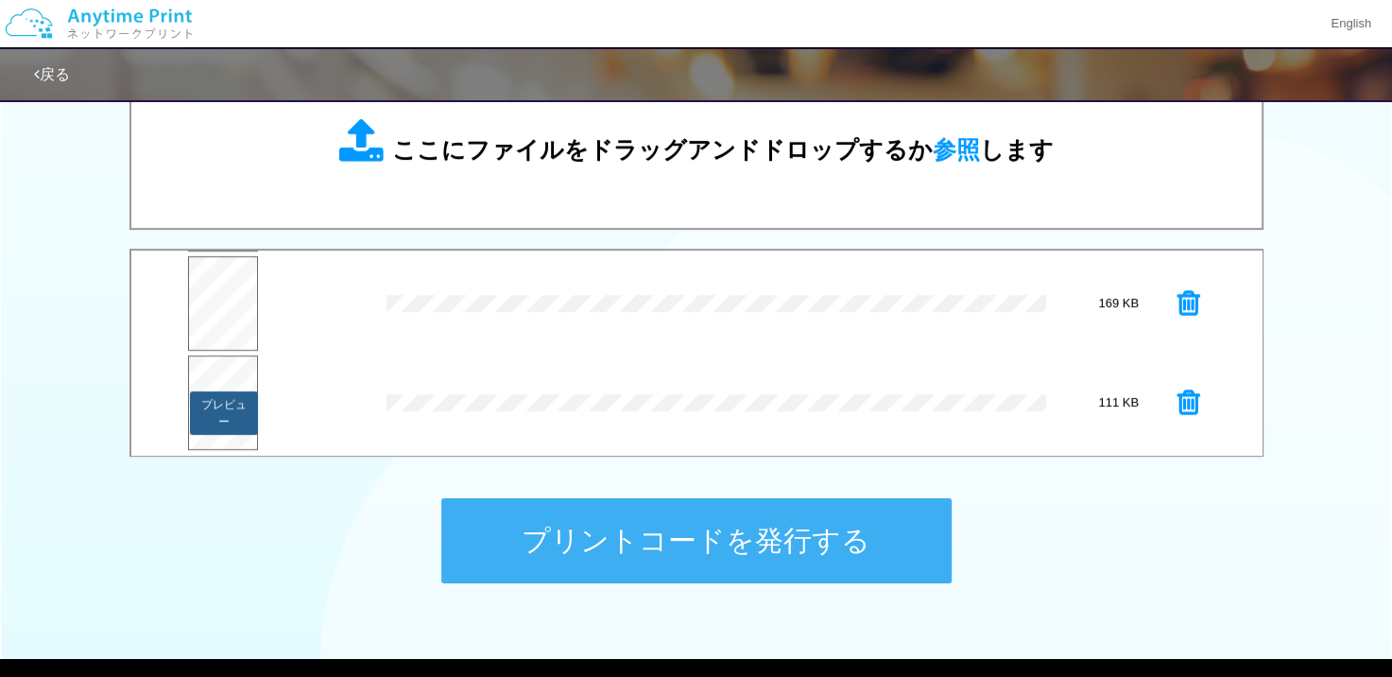
click at [226, 407] on button "プレビュー" at bounding box center [224, 412] width 68 height 43
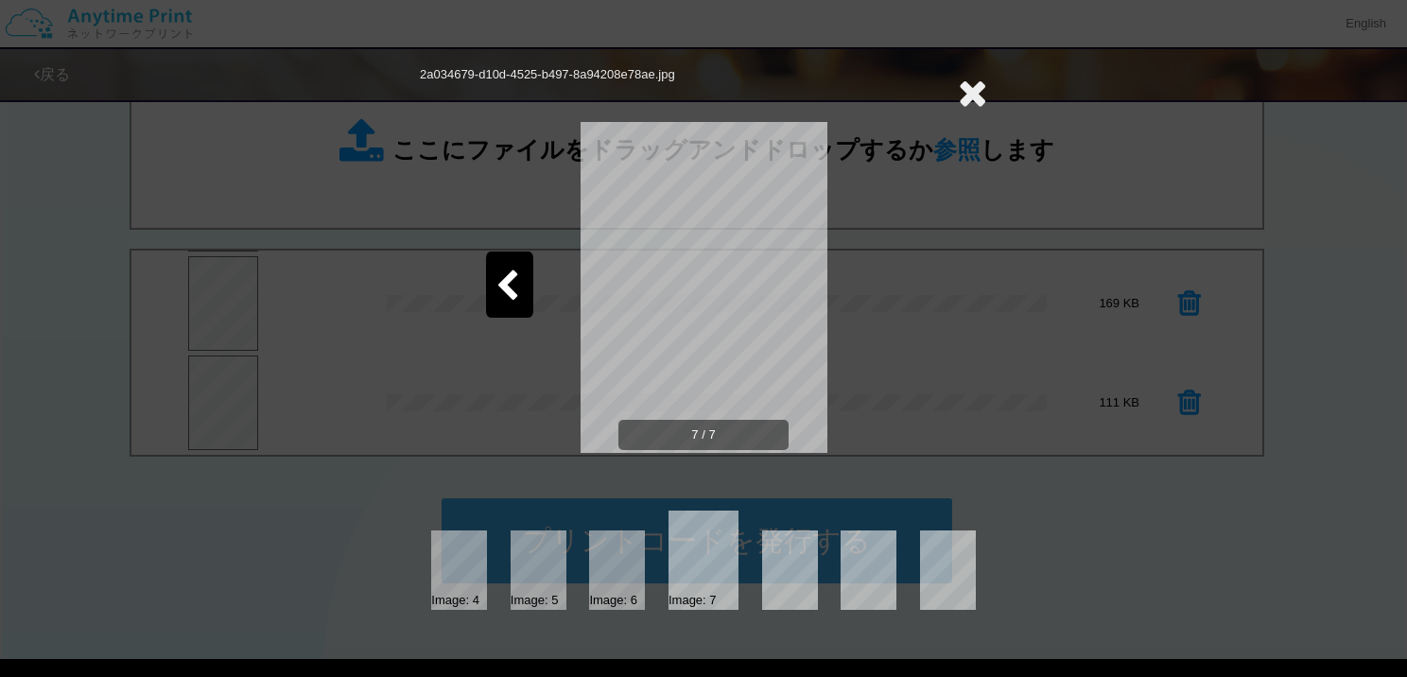
click at [499, 280] on icon at bounding box center [507, 286] width 24 height 33
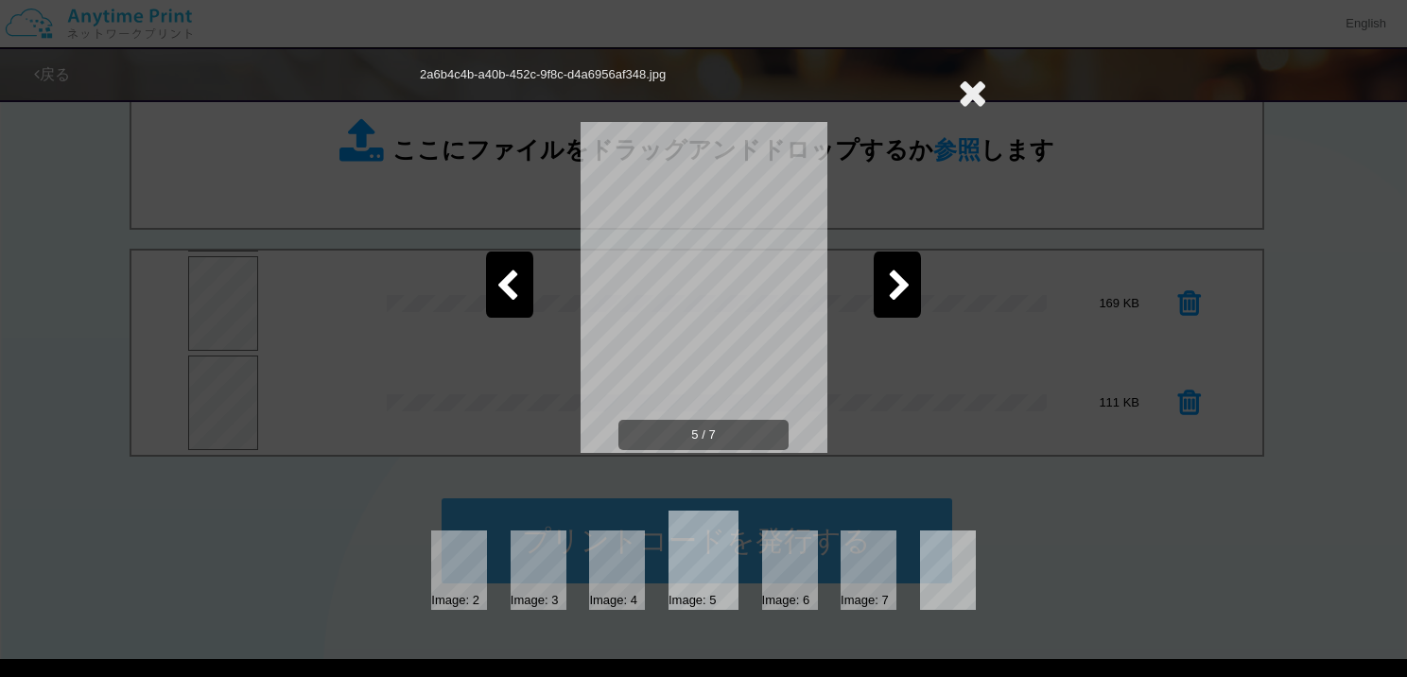
click at [888, 285] on icon at bounding box center [900, 286] width 24 height 33
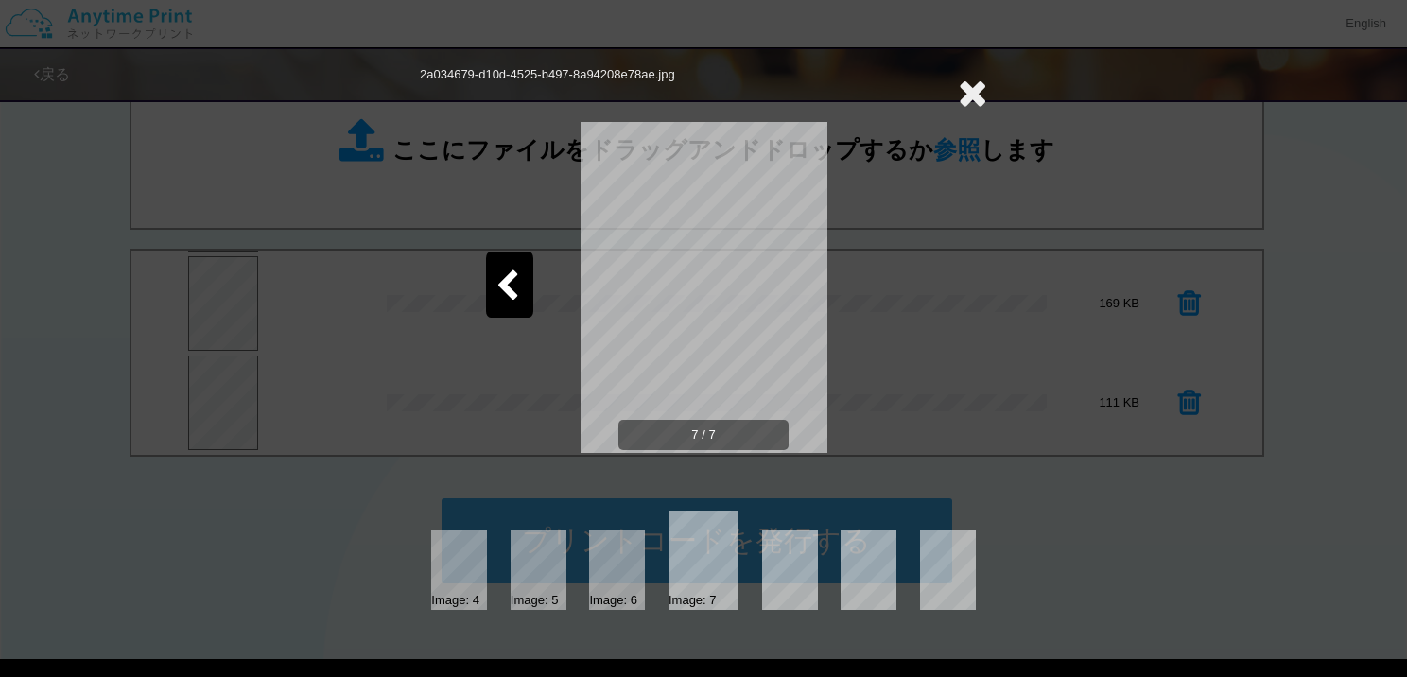
click at [973, 94] on icon at bounding box center [972, 93] width 29 height 38
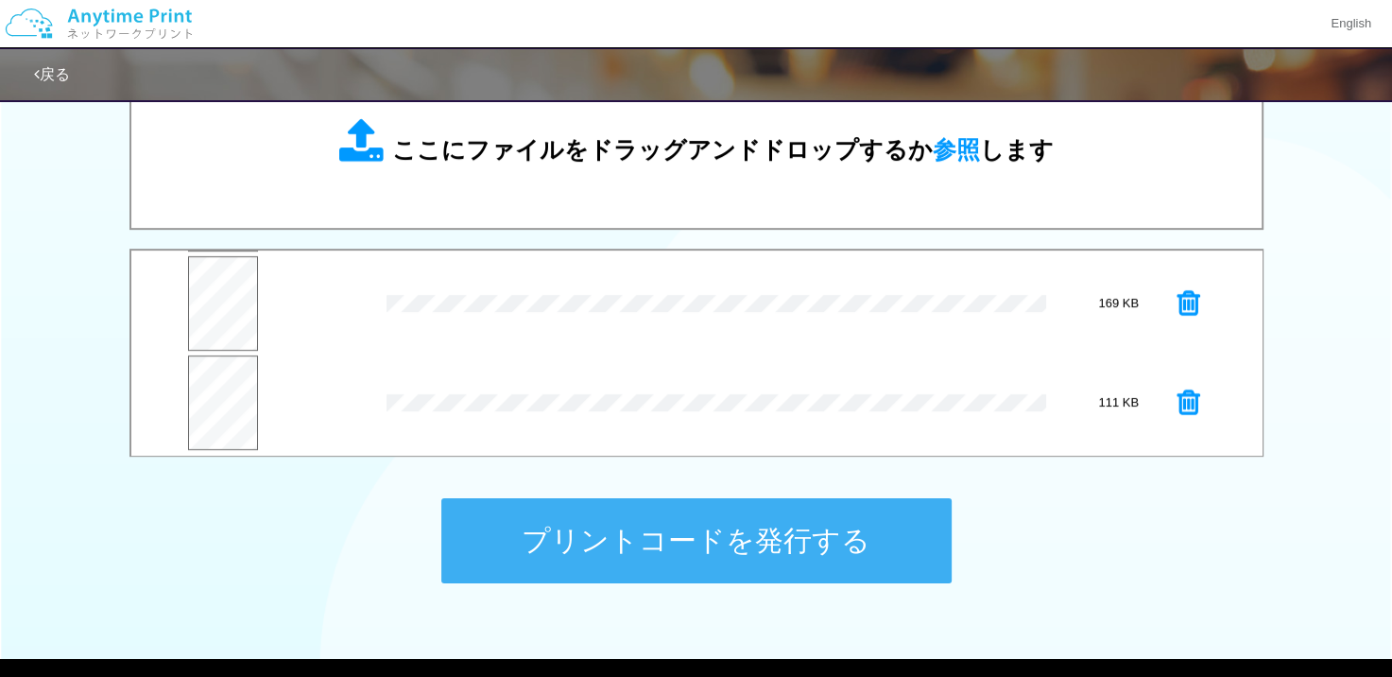
click at [1178, 405] on icon at bounding box center [1189, 403] width 23 height 28
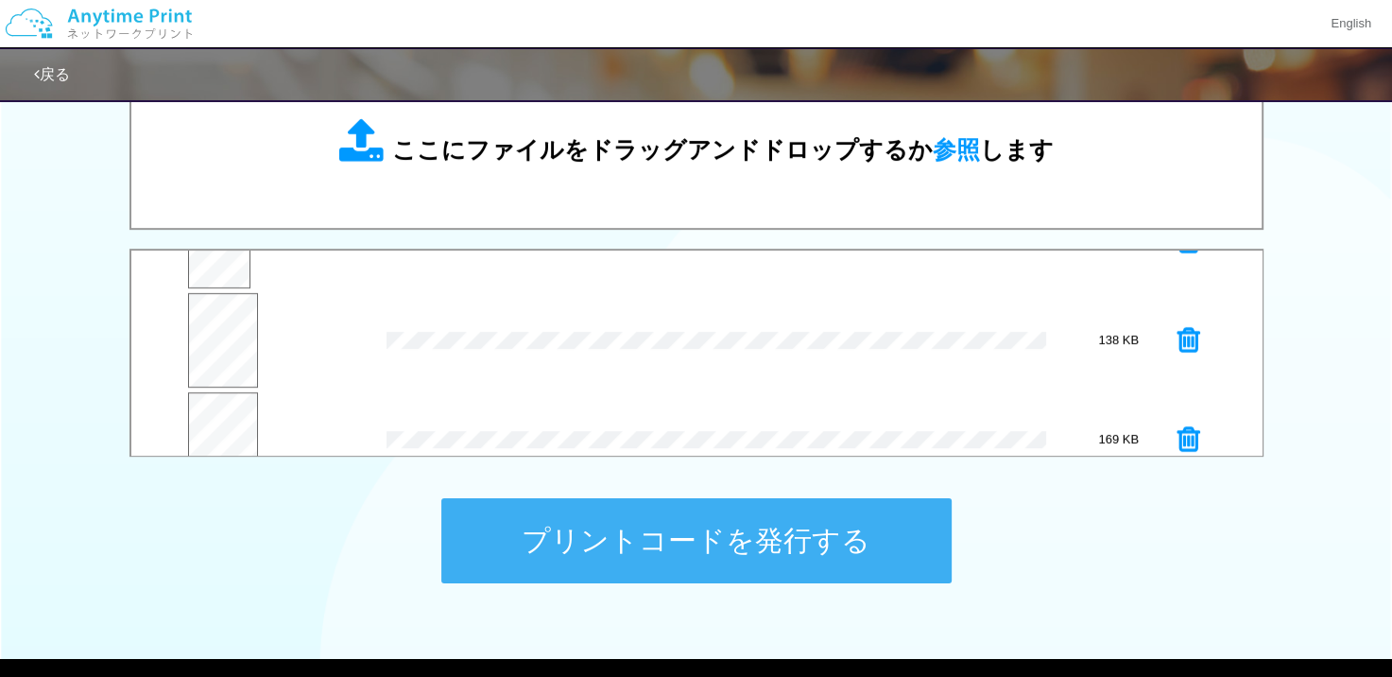
scroll to position [302, 0]
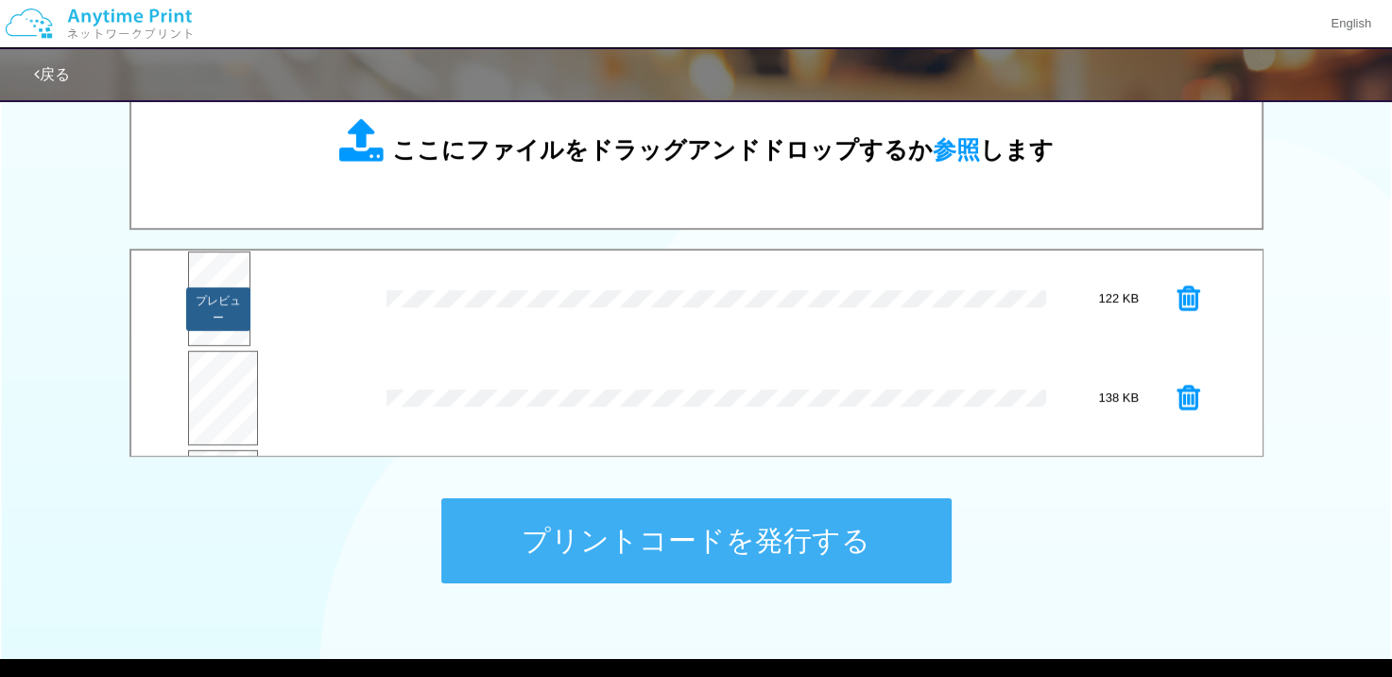
click at [212, 330] on div "プレビュー" at bounding box center [219, 301] width 63 height 100
click at [219, 315] on button "プレビュー" at bounding box center [218, 308] width 64 height 43
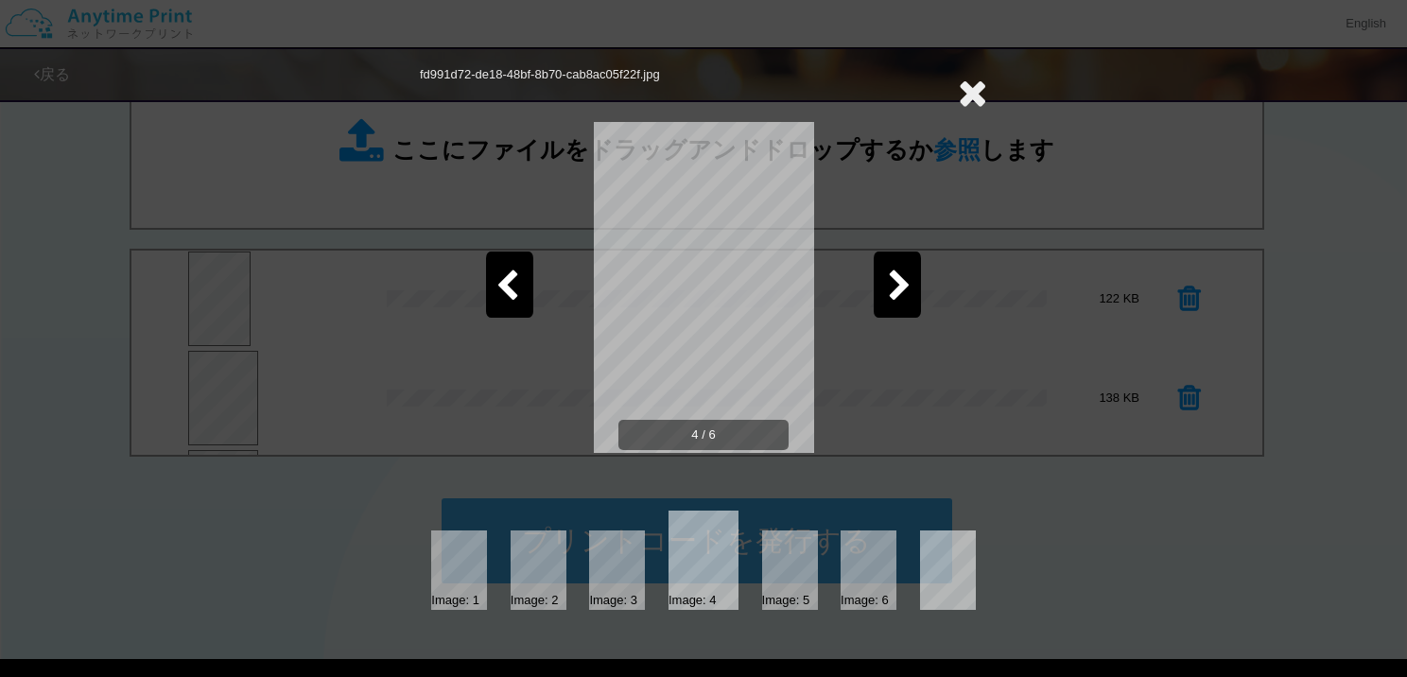
click at [503, 296] on icon at bounding box center [507, 286] width 24 height 33
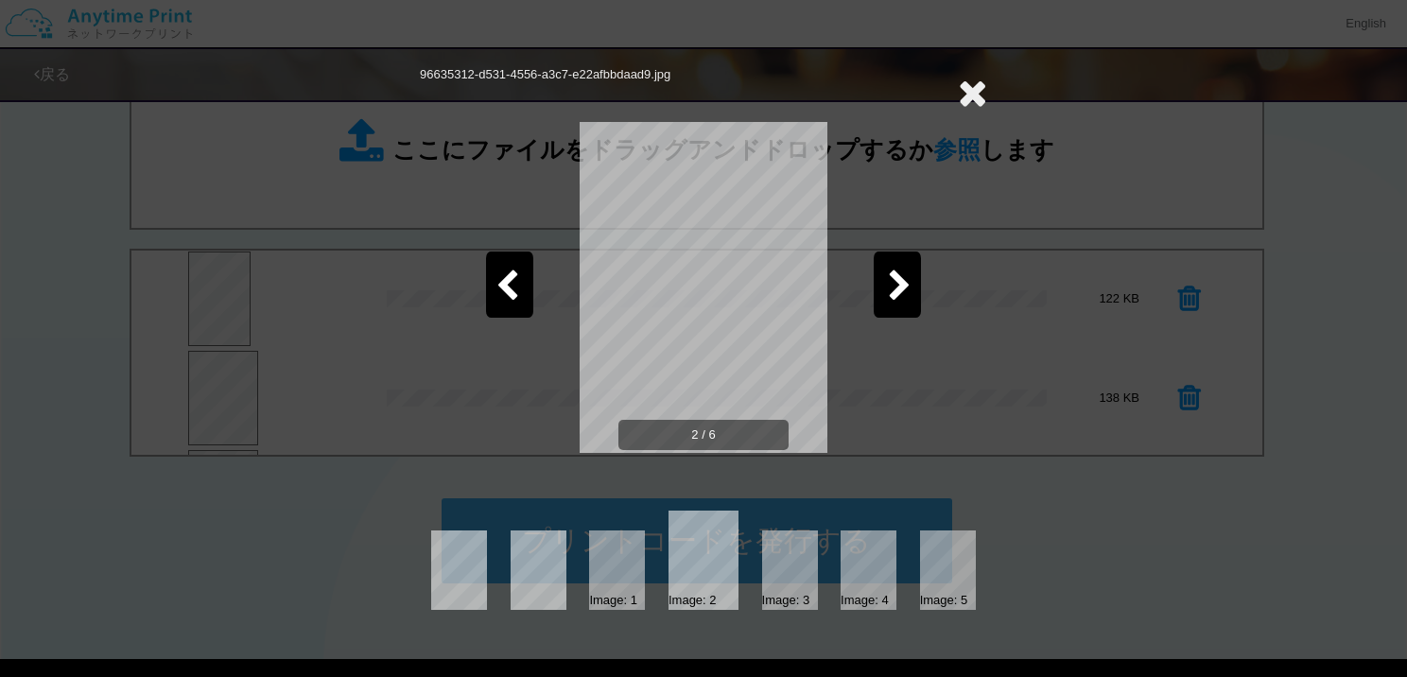
click at [503, 296] on icon at bounding box center [507, 286] width 24 height 33
click at [911, 275] on div at bounding box center [896, 284] width 47 height 66
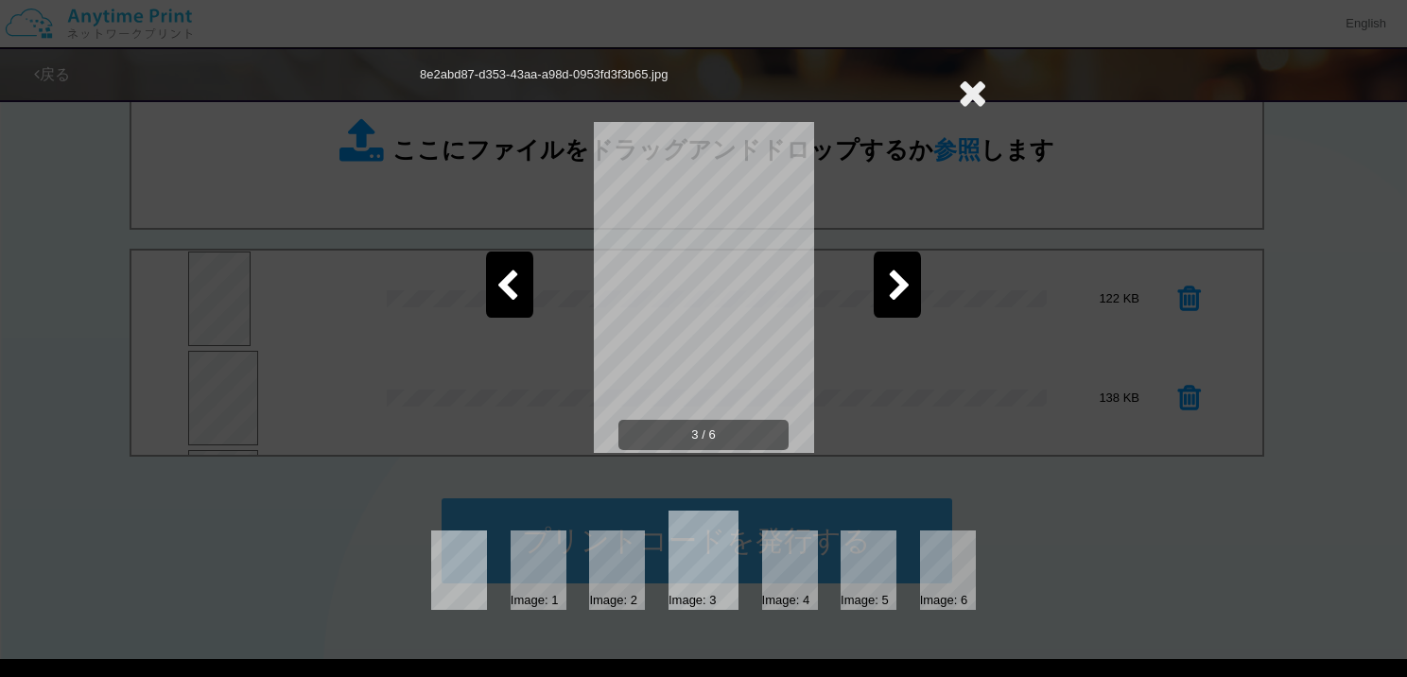
click at [911, 275] on div at bounding box center [896, 284] width 47 height 66
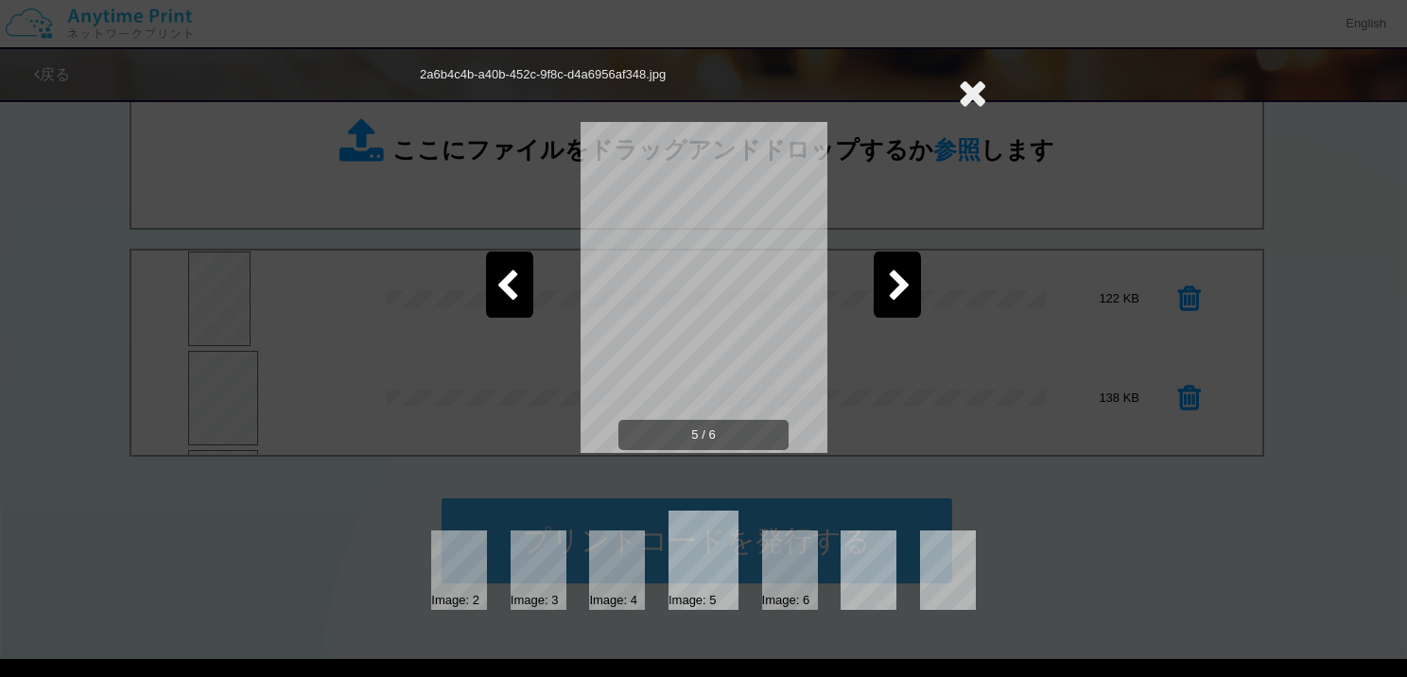
click at [911, 275] on div at bounding box center [896, 284] width 47 height 66
click at [967, 88] on icon at bounding box center [972, 93] width 29 height 38
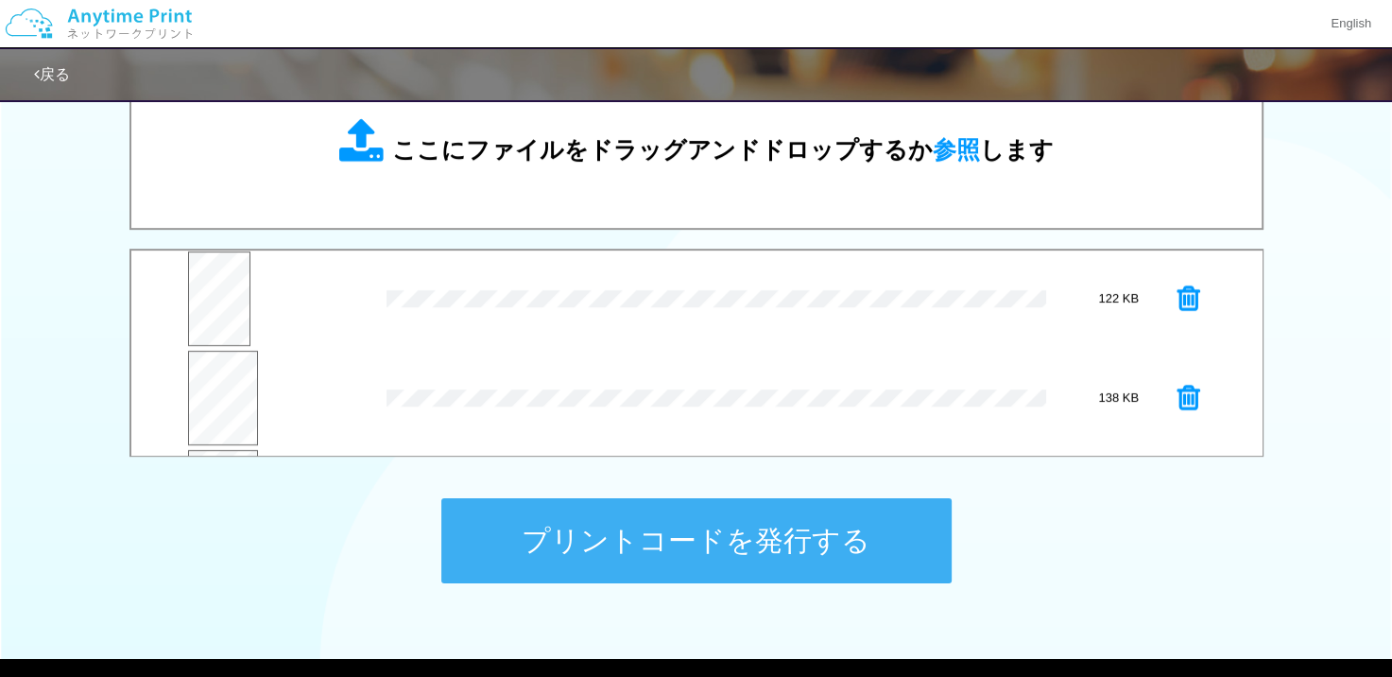
click at [752, 533] on button "プリントコードを発行する" at bounding box center [696, 540] width 510 height 85
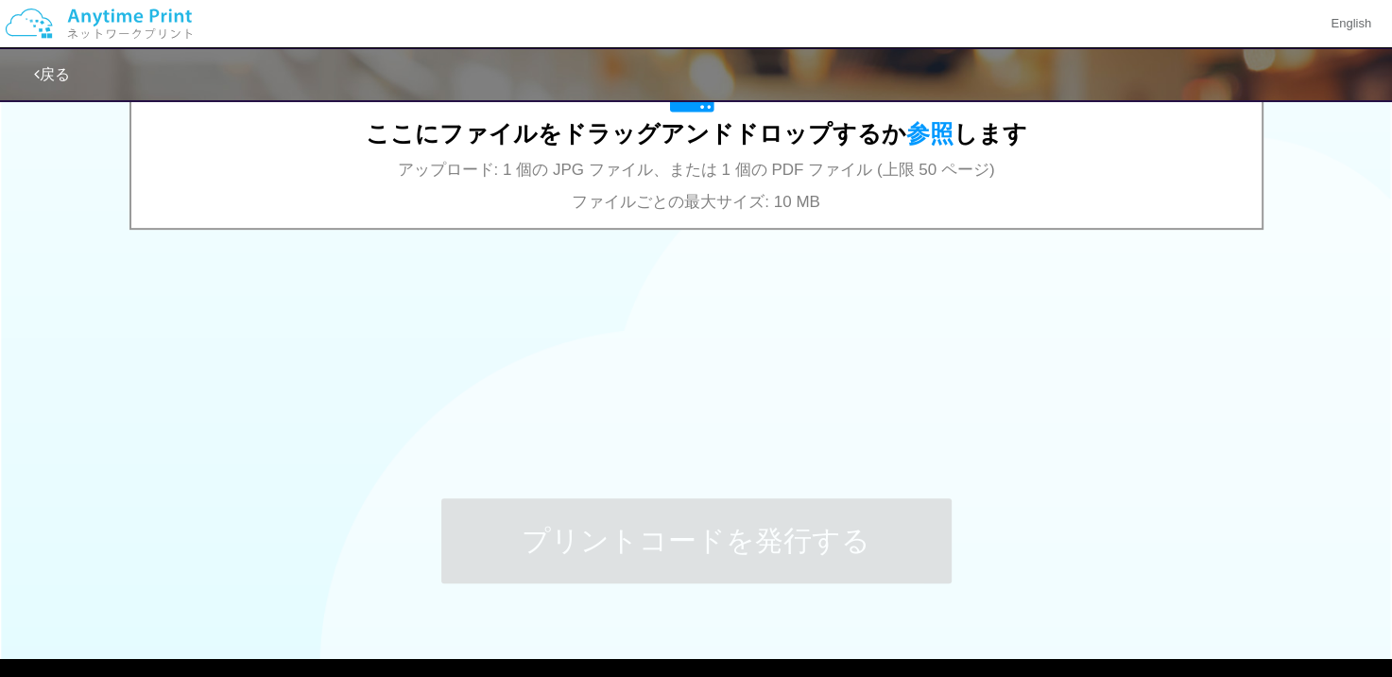
scroll to position [0, 0]
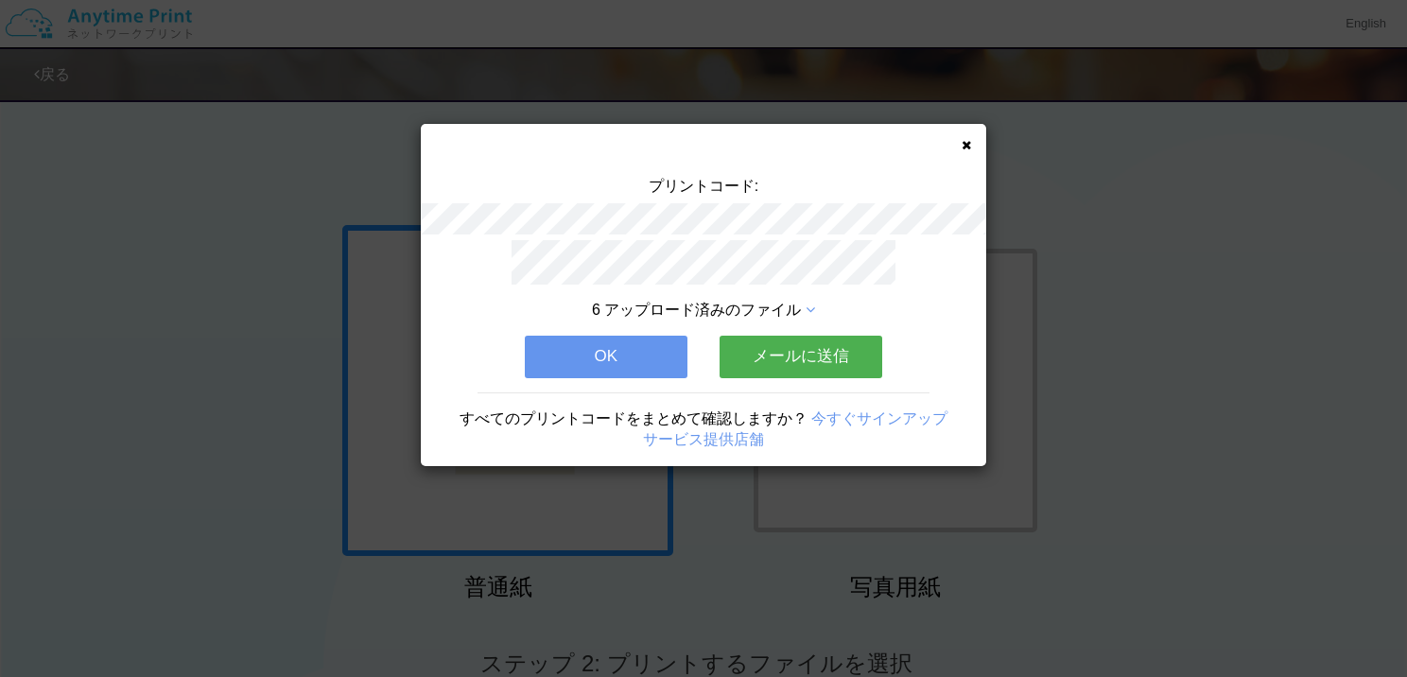
click at [585, 348] on button "OK" at bounding box center [606, 357] width 163 height 42
